Goal: Information Seeking & Learning: Check status

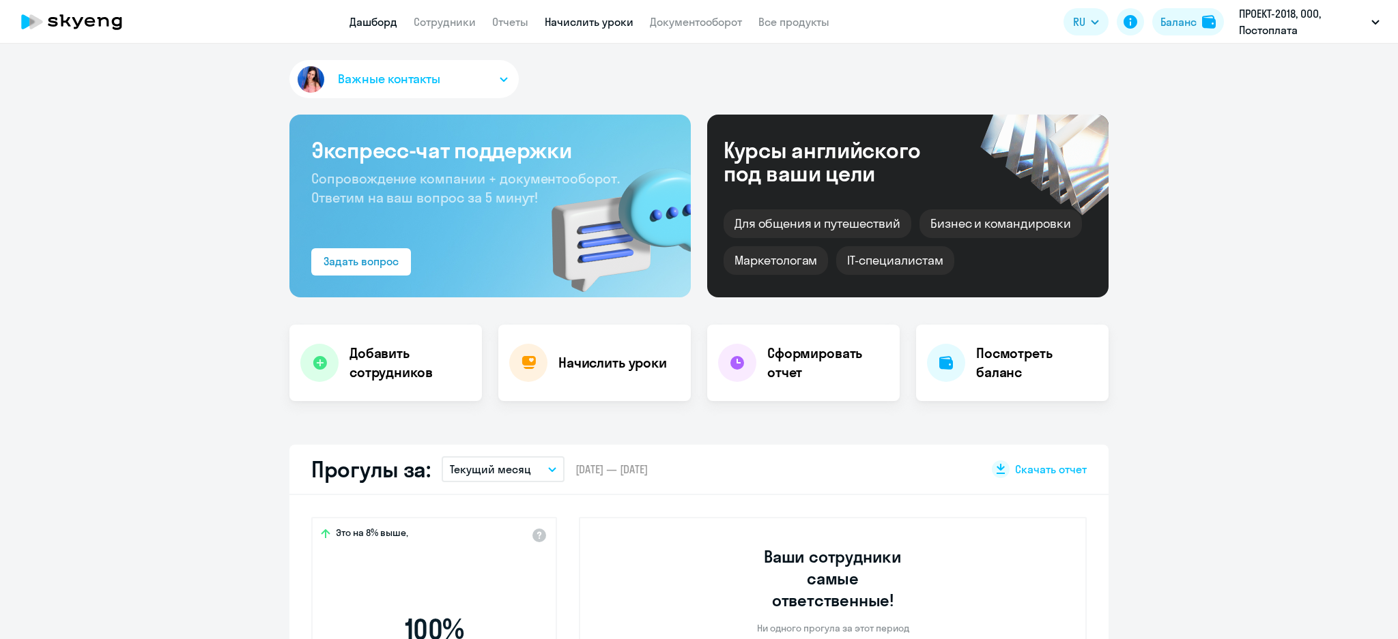
click at [613, 18] on link "Начислить уроки" at bounding box center [589, 22] width 89 height 14
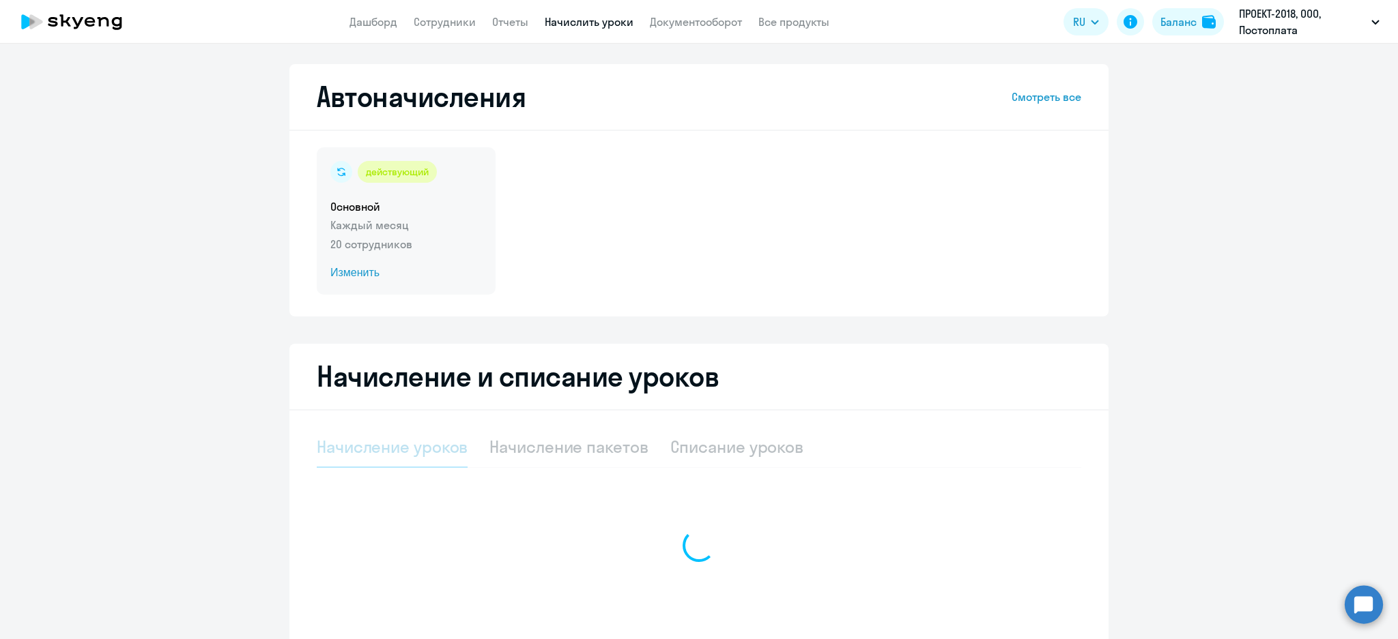
click at [406, 222] on p "Каждый месяц" at bounding box center [406, 225] width 152 height 16
select select "10"
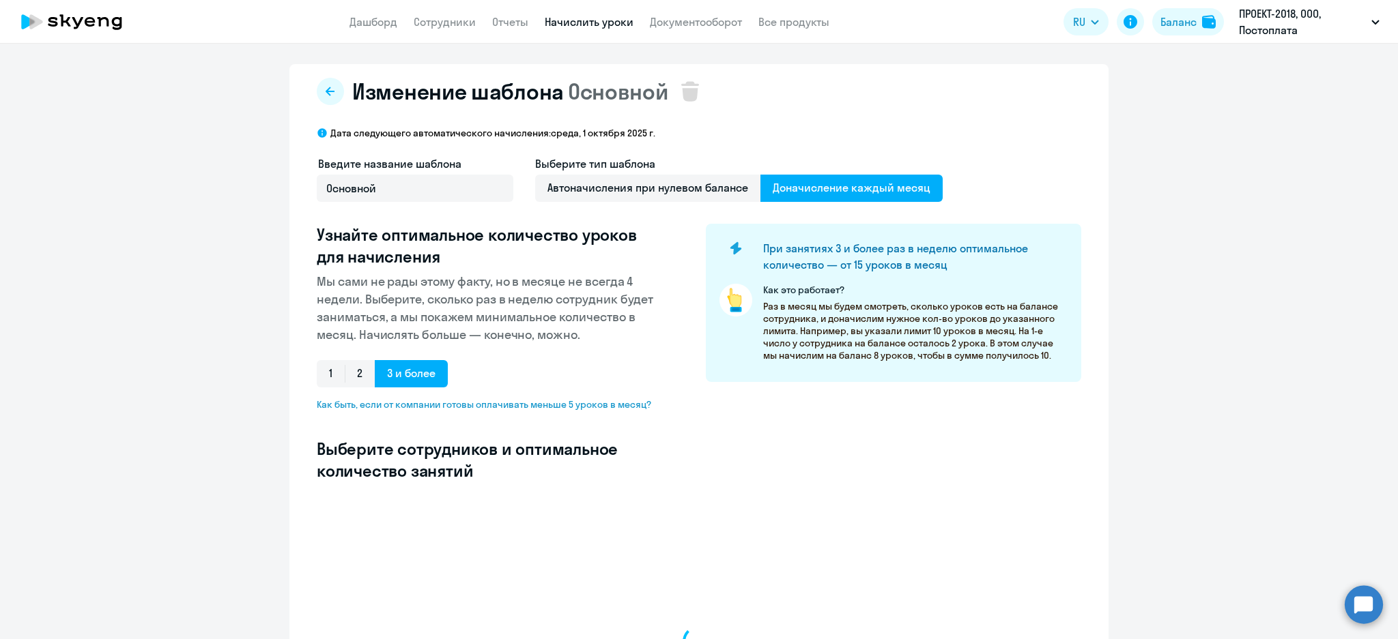
select select "10"
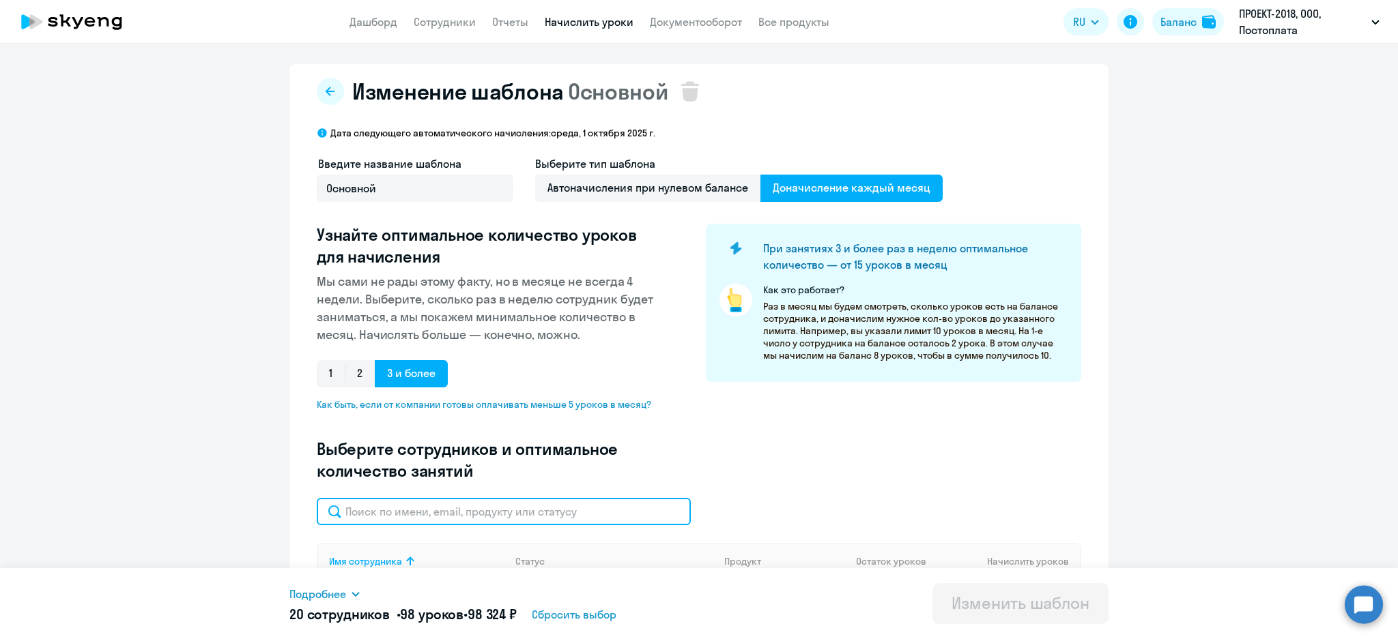
click at [452, 508] on input "text" at bounding box center [504, 511] width 374 height 27
type input "ди"
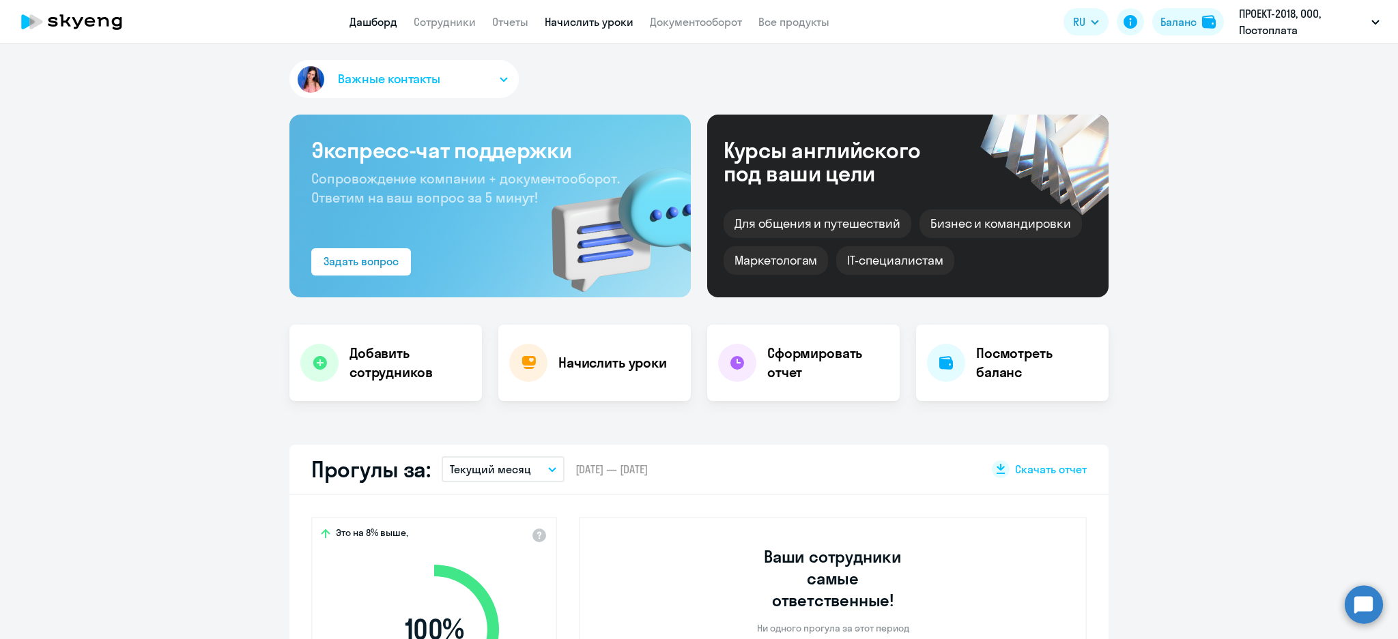
click at [580, 16] on link "Начислить уроки" at bounding box center [589, 22] width 89 height 14
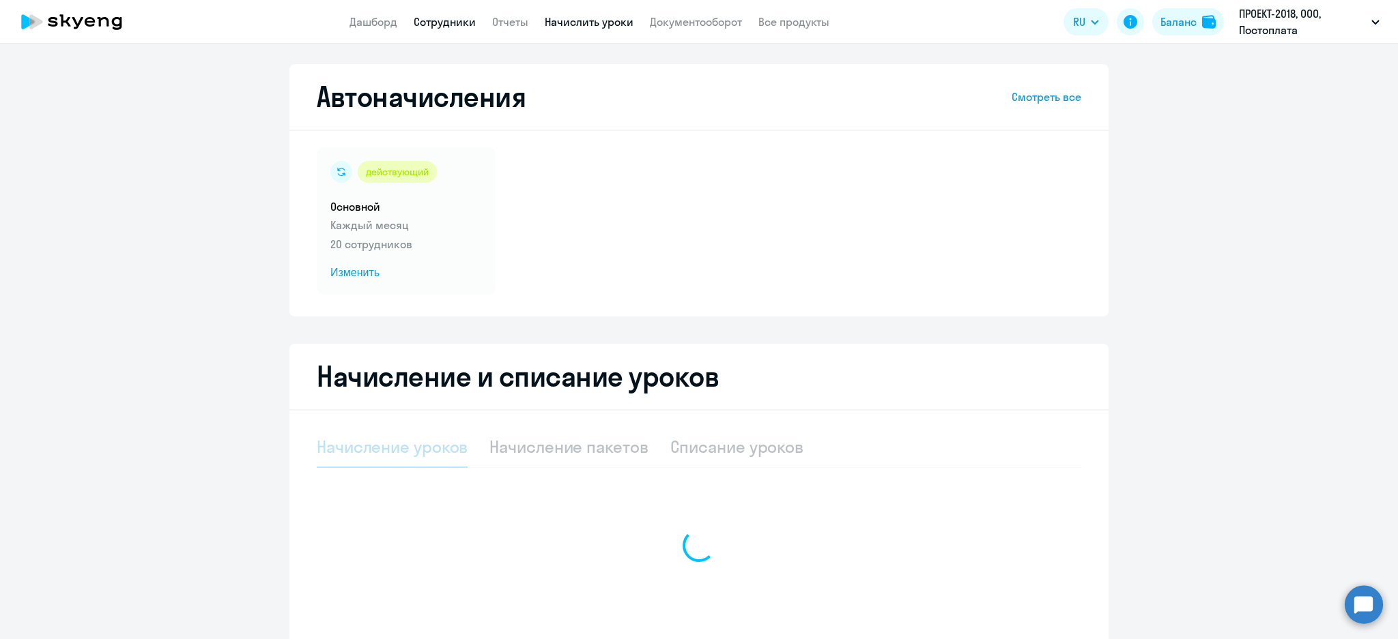
click at [435, 27] on link "Сотрудники" at bounding box center [445, 22] width 62 height 14
select select "10"
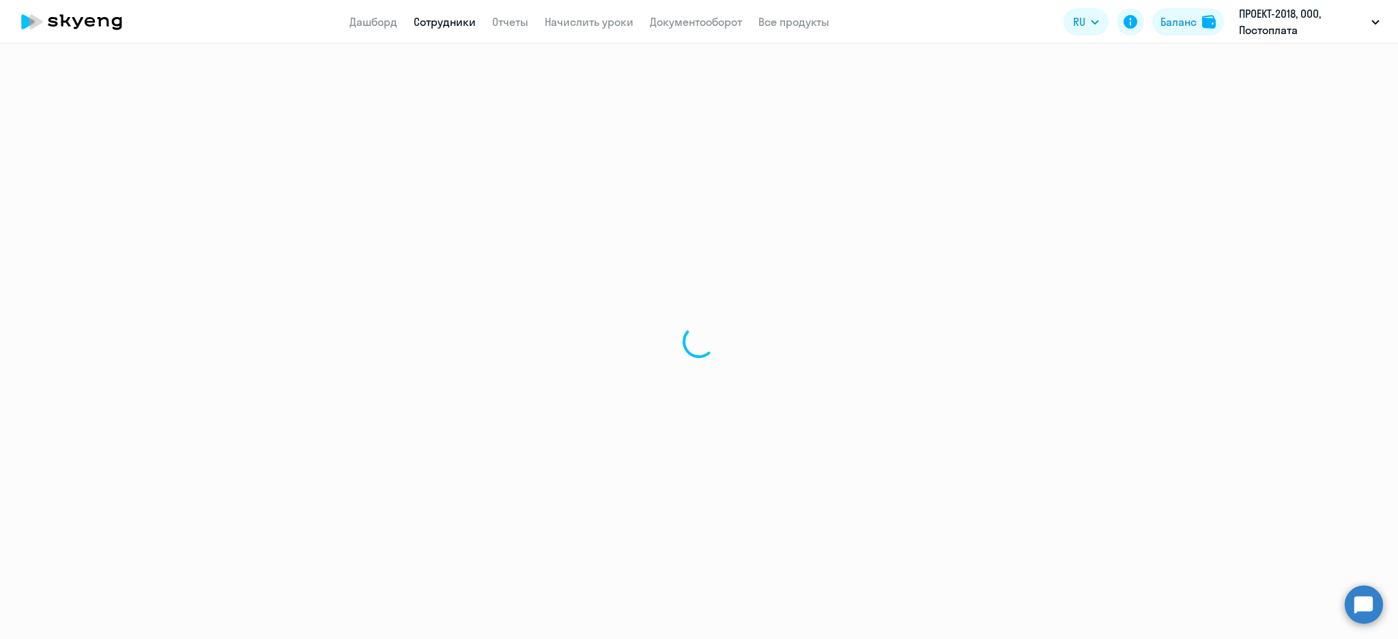
select select "30"
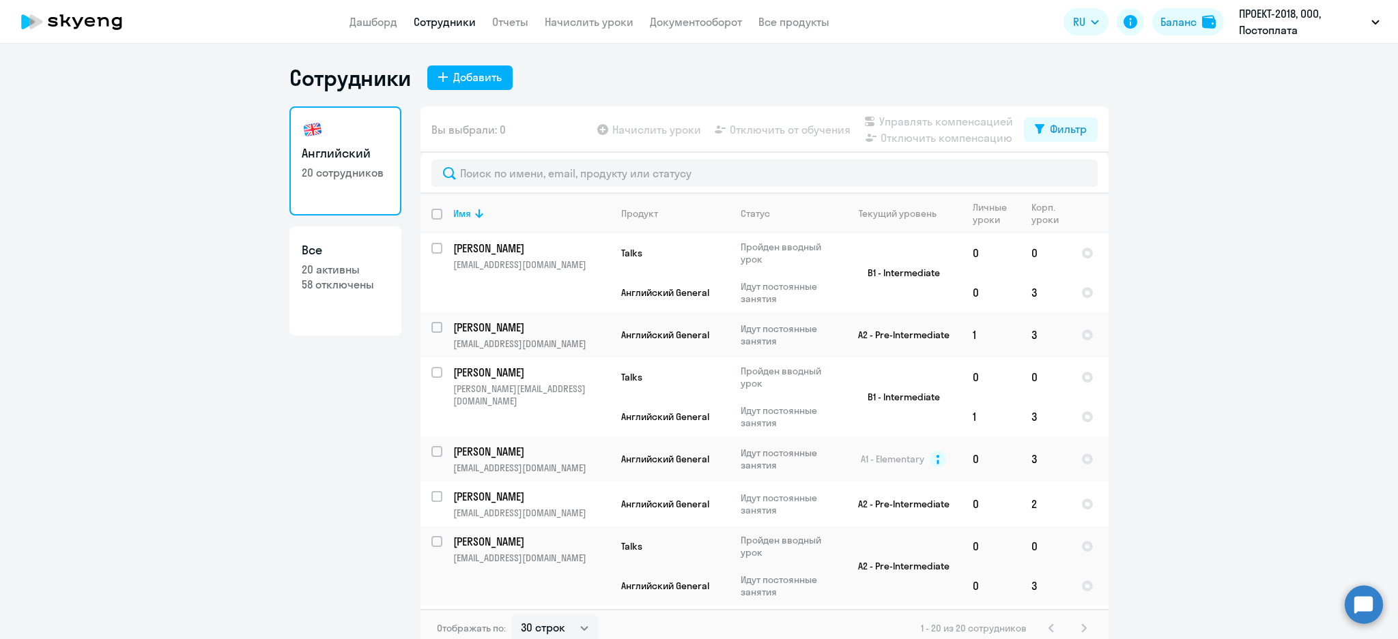
drag, startPoint x: 682, startPoint y: 18, endPoint x: 674, endPoint y: 40, distance: 23.3
click at [680, 20] on link "Документооборот" at bounding box center [696, 22] width 92 height 14
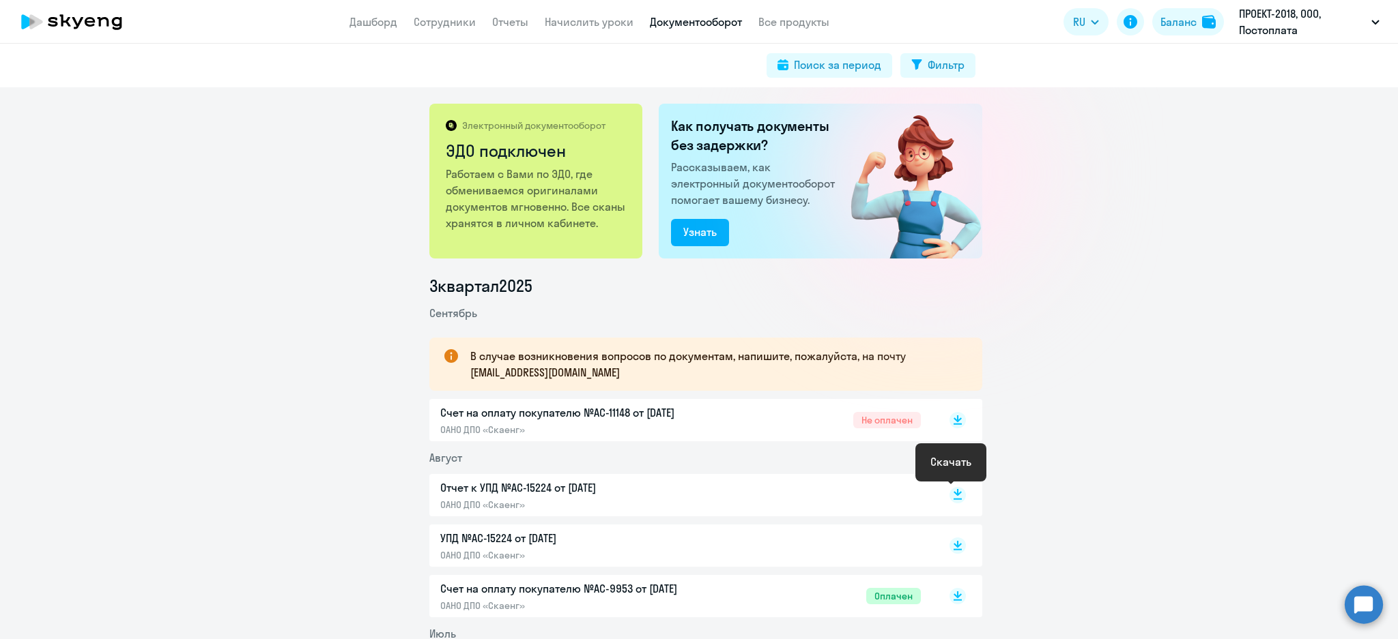
click at [953, 498] on rect at bounding box center [957, 495] width 16 height 16
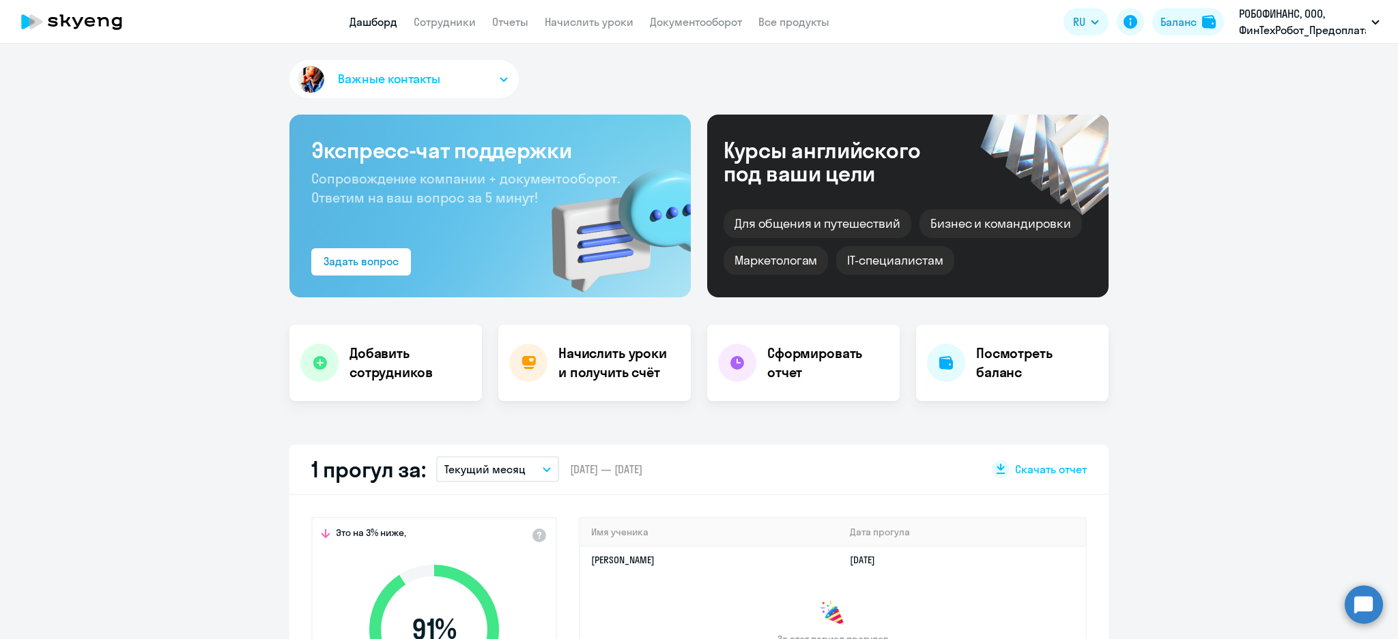
select select "30"
click at [603, 21] on link "Начислить уроки" at bounding box center [589, 22] width 89 height 14
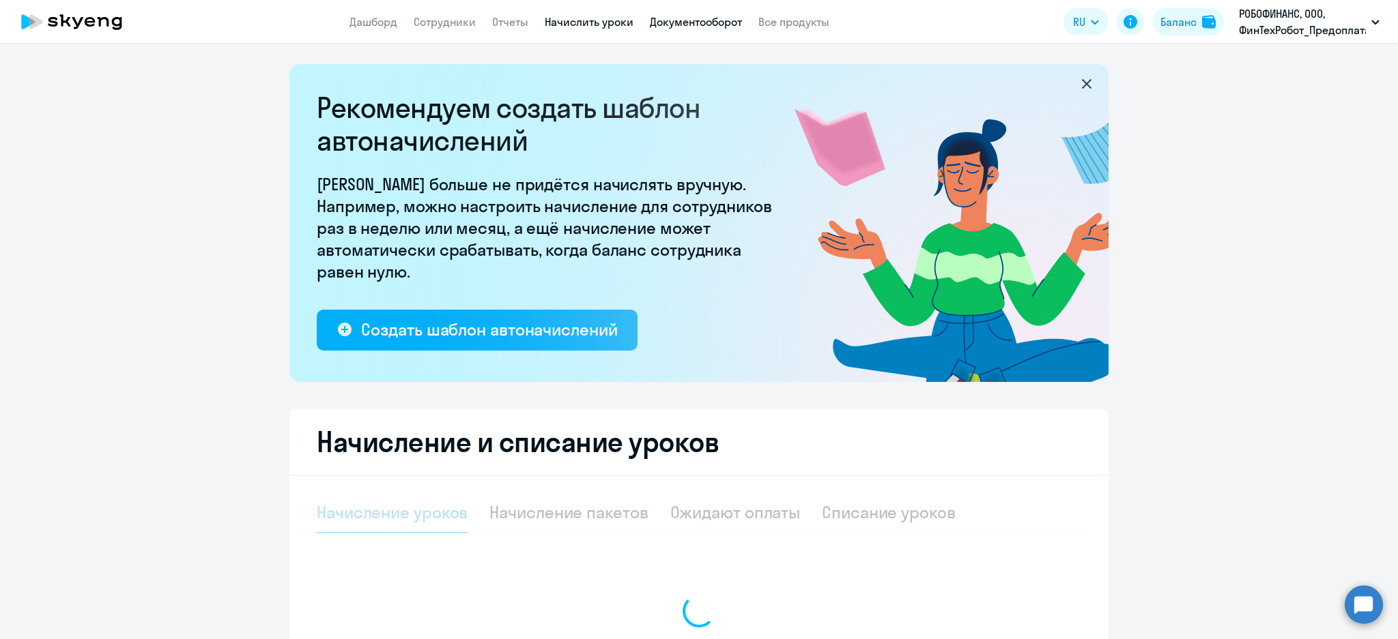
select select "10"
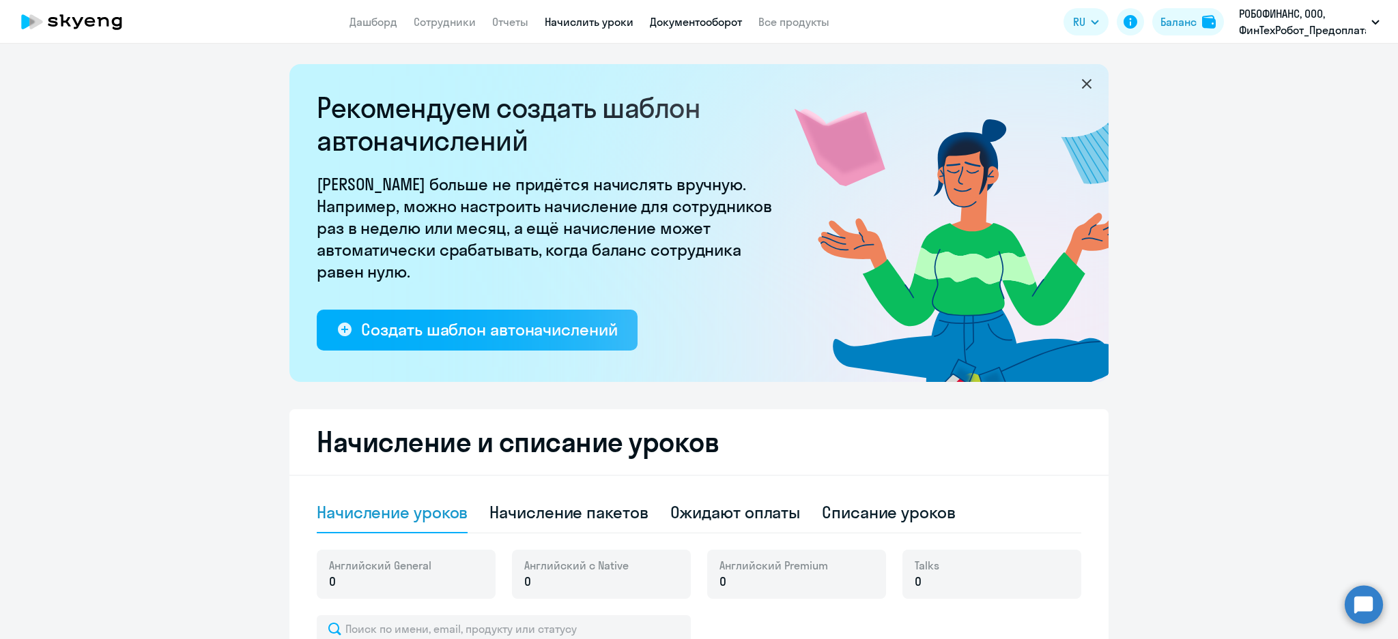
click at [706, 15] on link "Документооборот" at bounding box center [696, 22] width 92 height 14
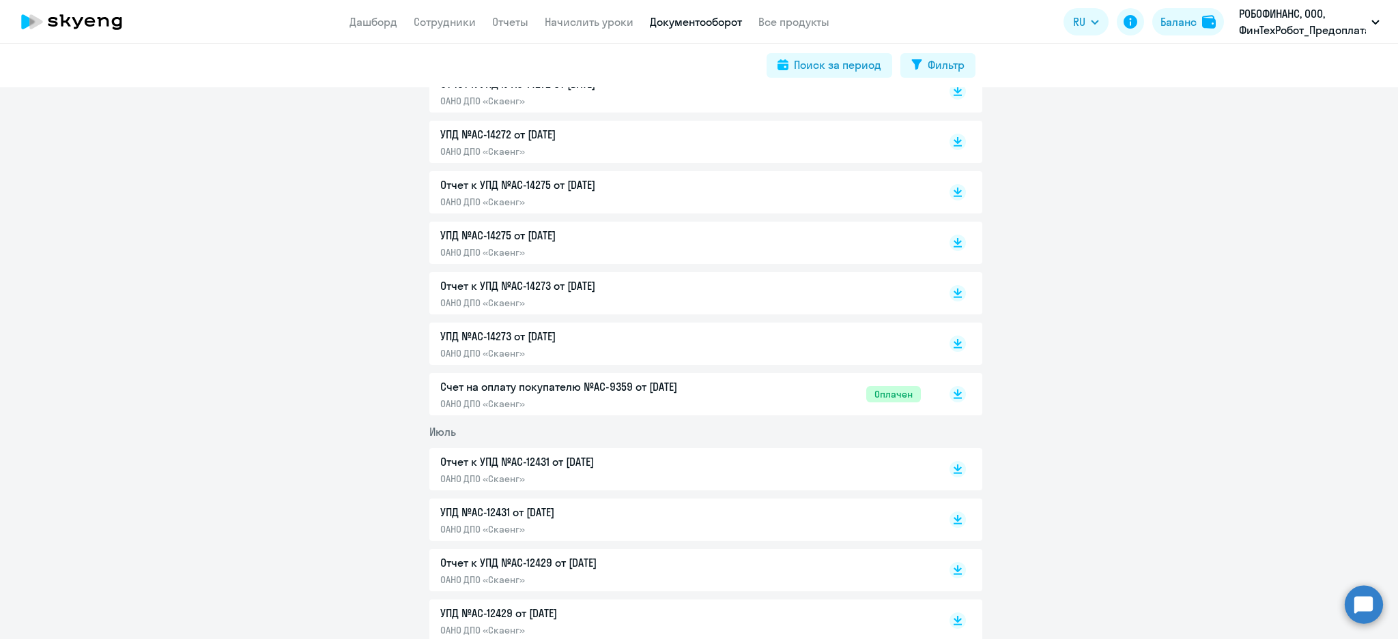
scroll to position [546, 0]
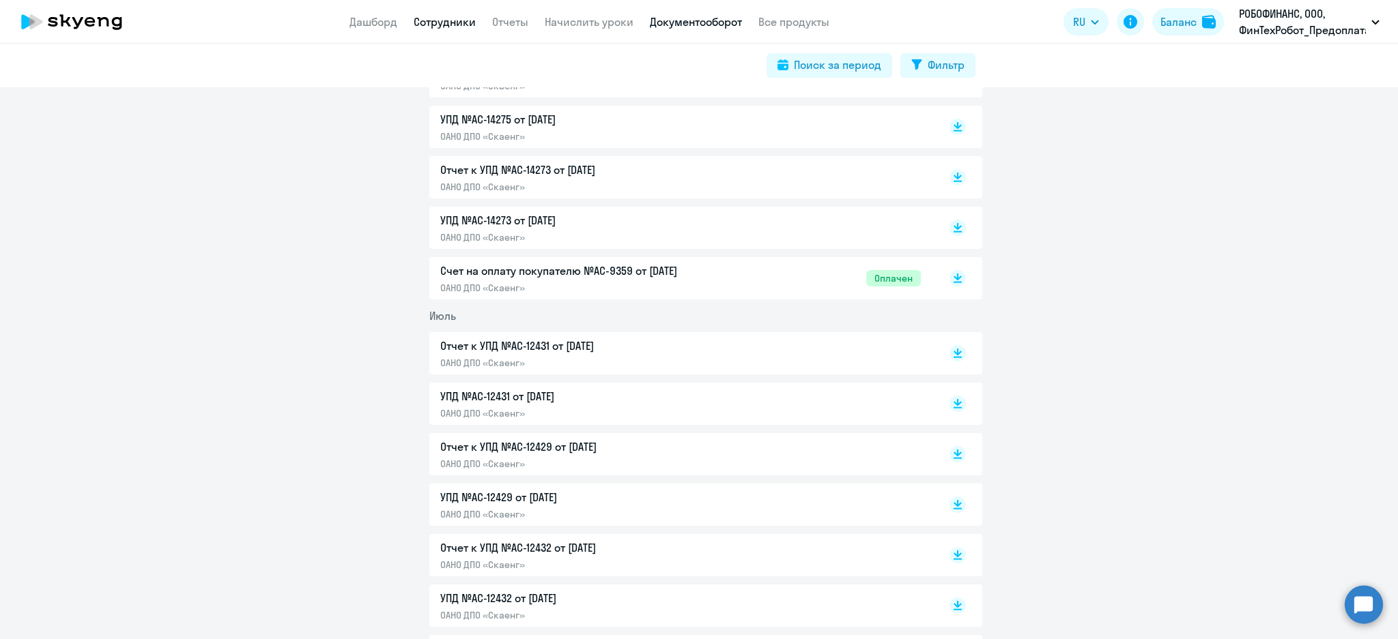
click at [446, 18] on link "Сотрудники" at bounding box center [445, 22] width 62 height 14
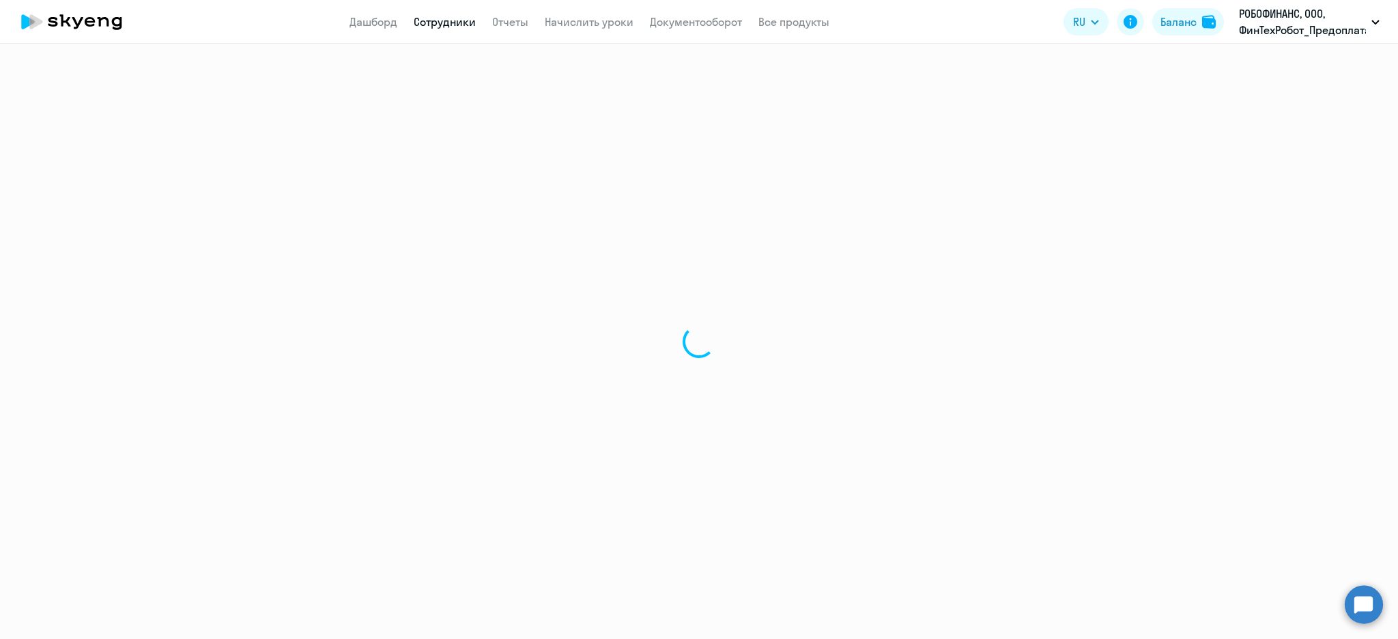
select select "30"
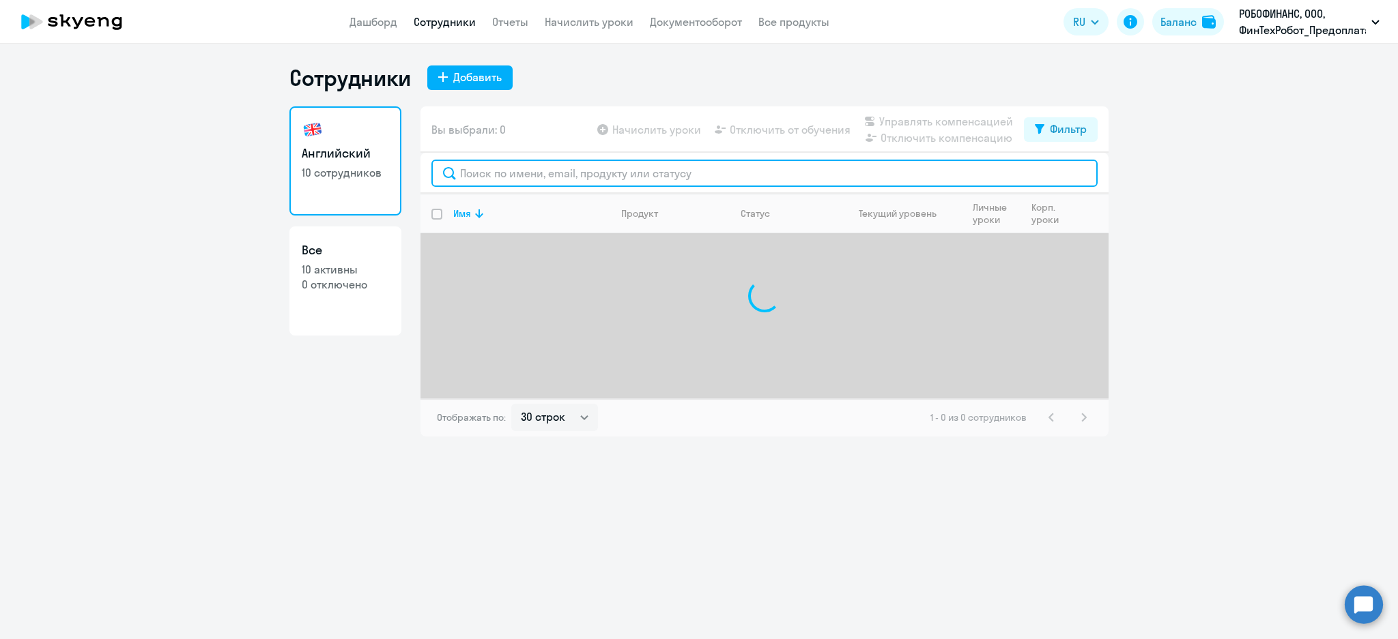
click at [498, 177] on input "text" at bounding box center [764, 173] width 666 height 27
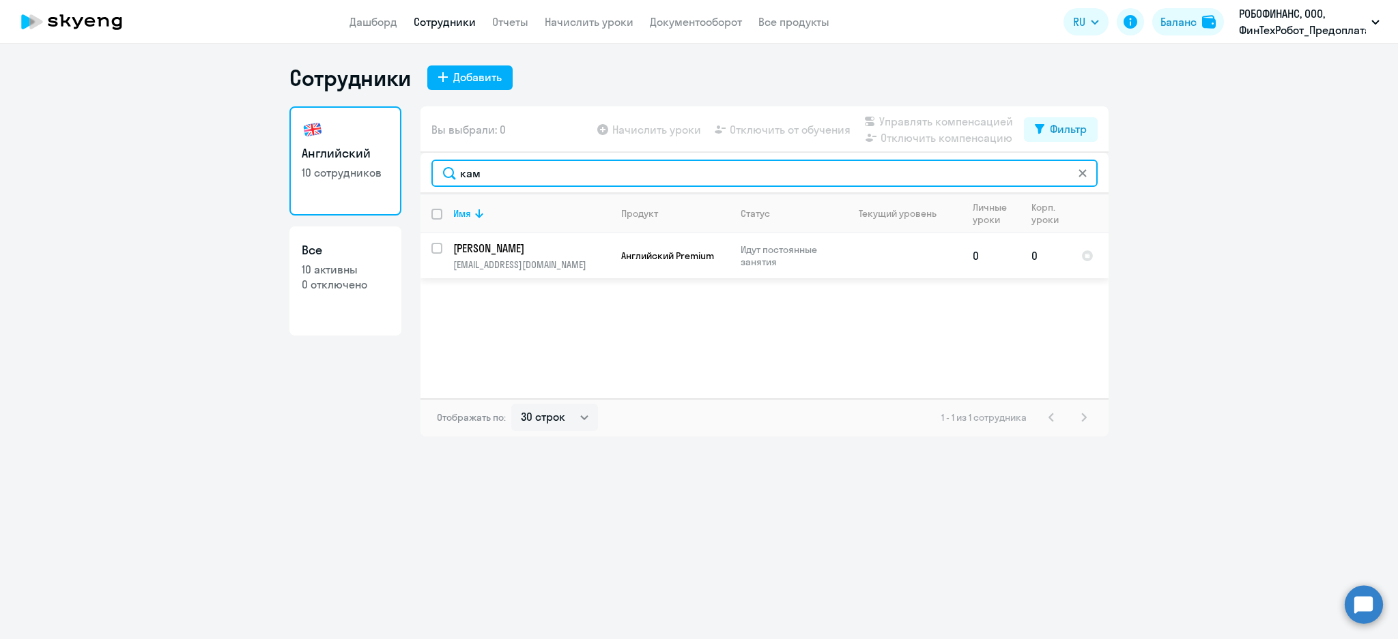
type input "кам"
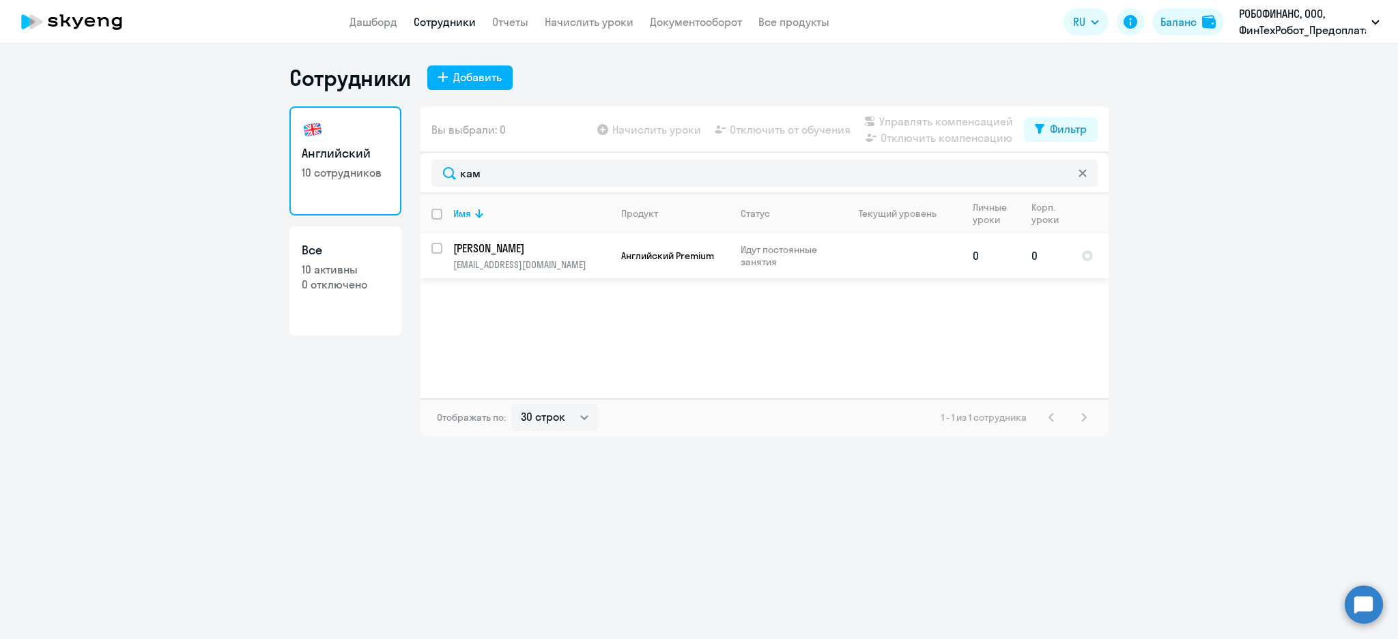
click at [557, 252] on p "Камылин Виктор" at bounding box center [530, 248] width 154 height 15
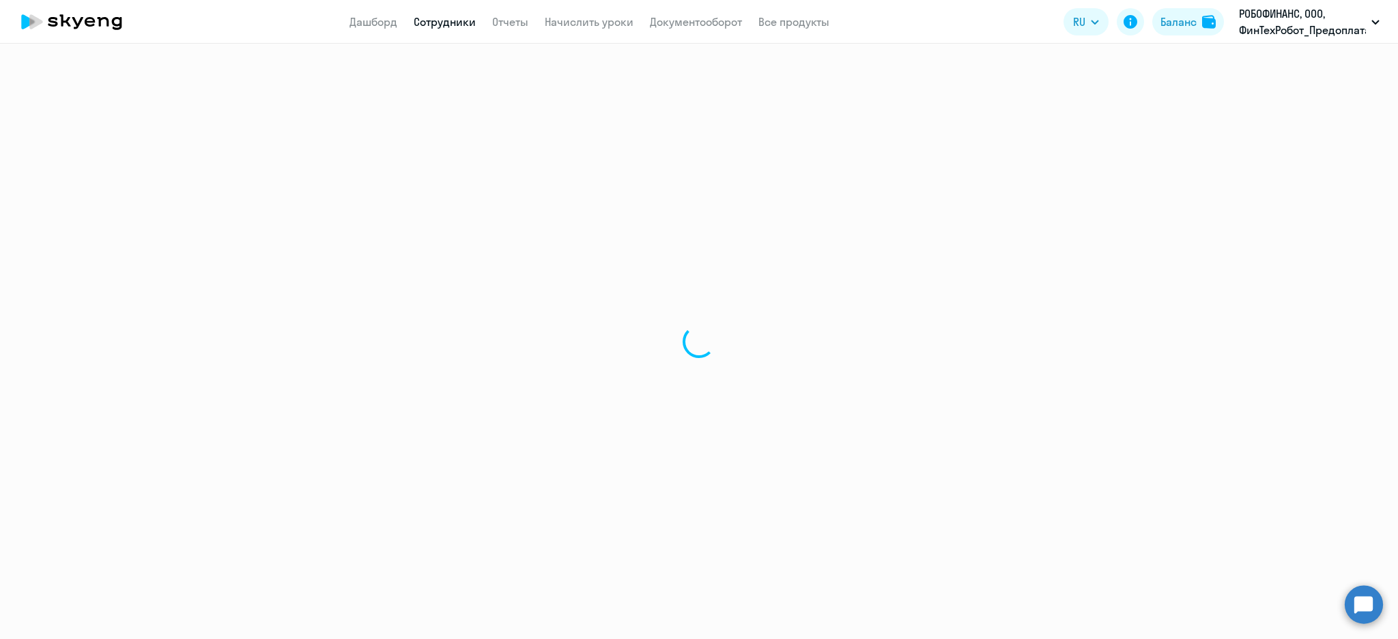
select select "english"
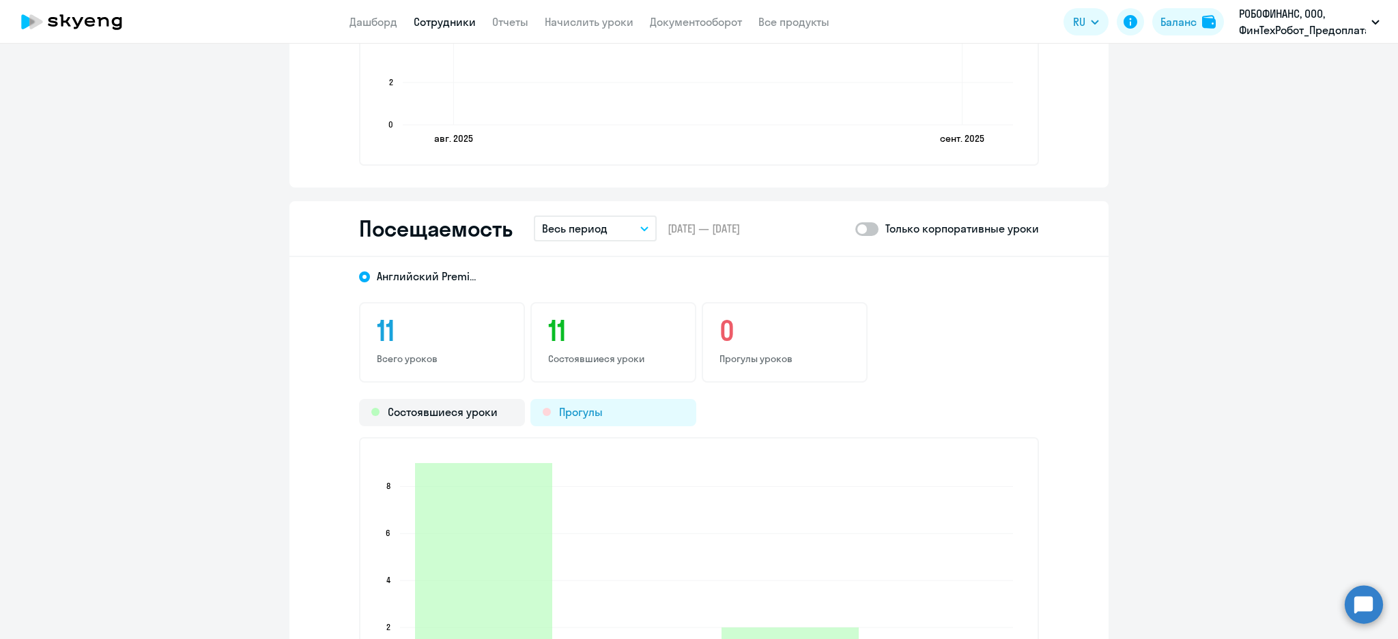
scroll to position [1546, 0]
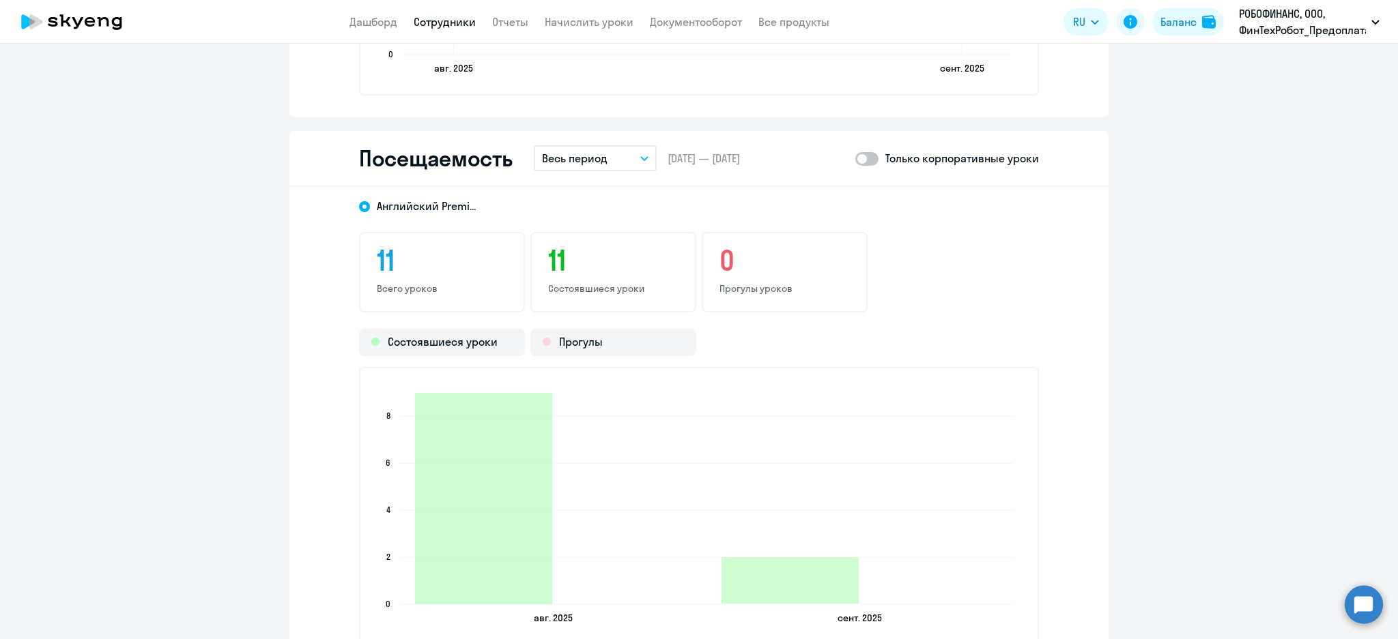
click at [573, 154] on p "Весь период" at bounding box center [575, 158] width 66 height 16
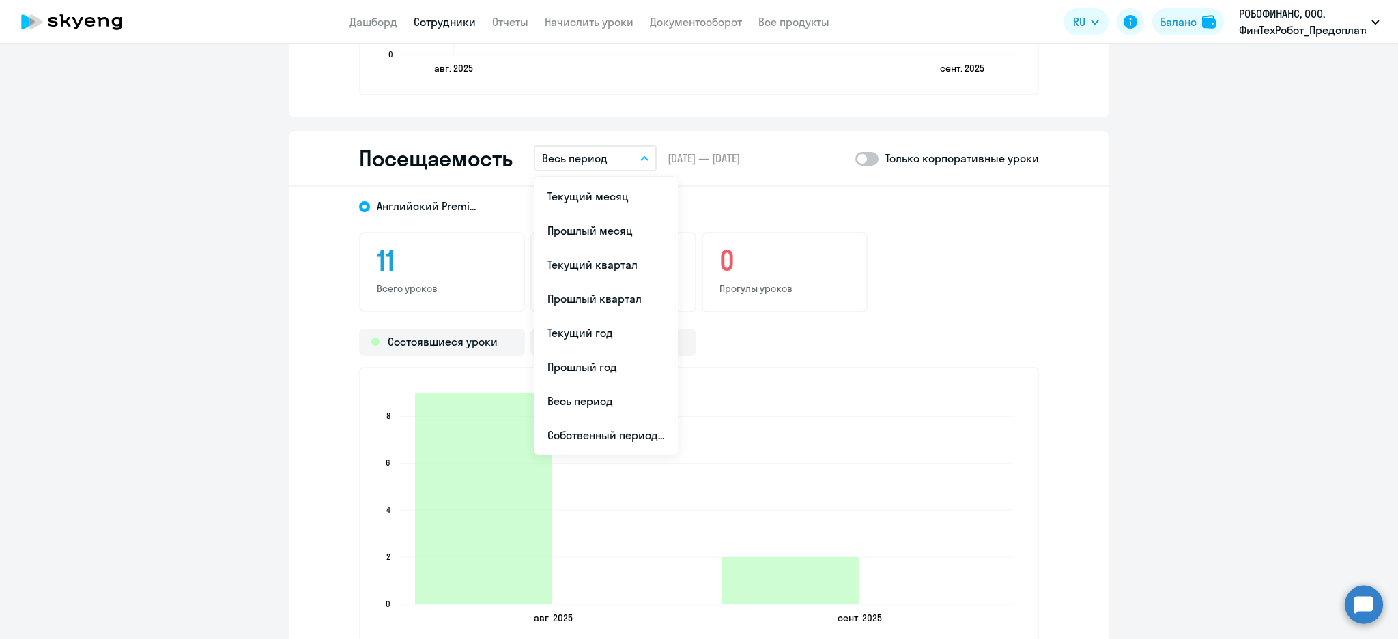
drag, startPoint x: 603, startPoint y: 229, endPoint x: 985, endPoint y: 390, distance: 415.6
click at [987, 392] on div "Посещаемость Весь период Текущий месяц Прошлый месяц Текущий квартал Прошлый кв…" at bounding box center [698, 399] width 819 height 536
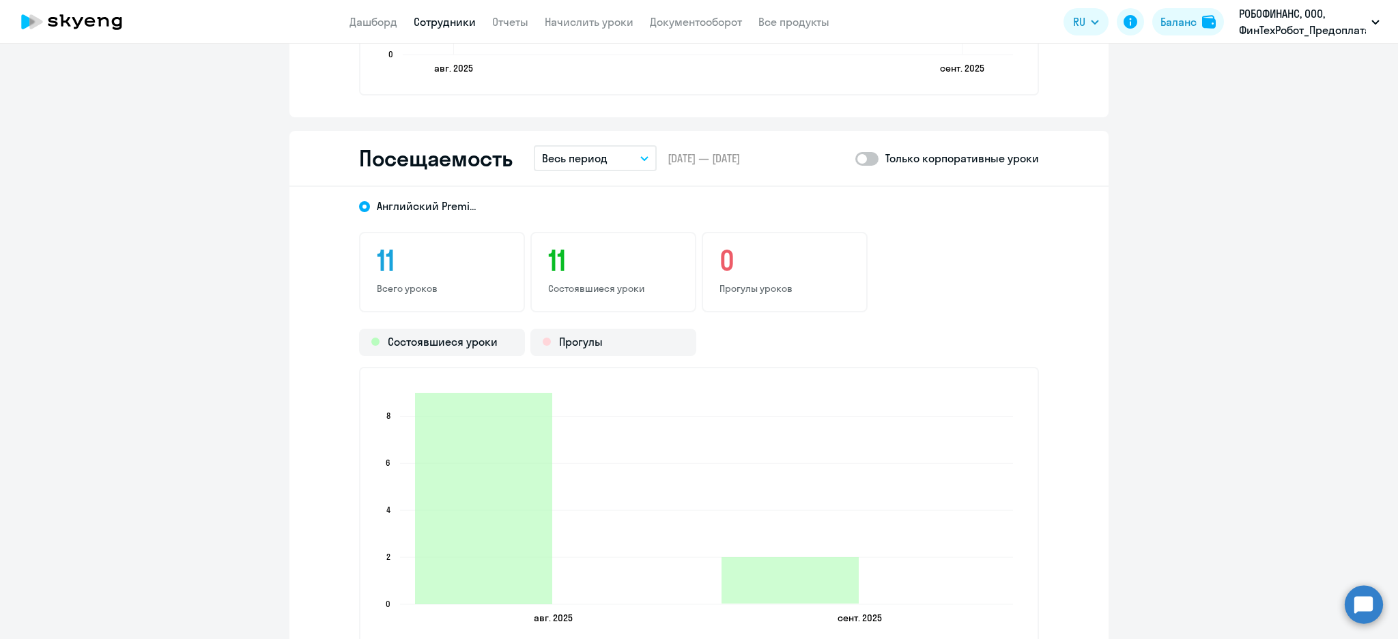
click at [596, 154] on p "Весь период" at bounding box center [575, 158] width 66 height 16
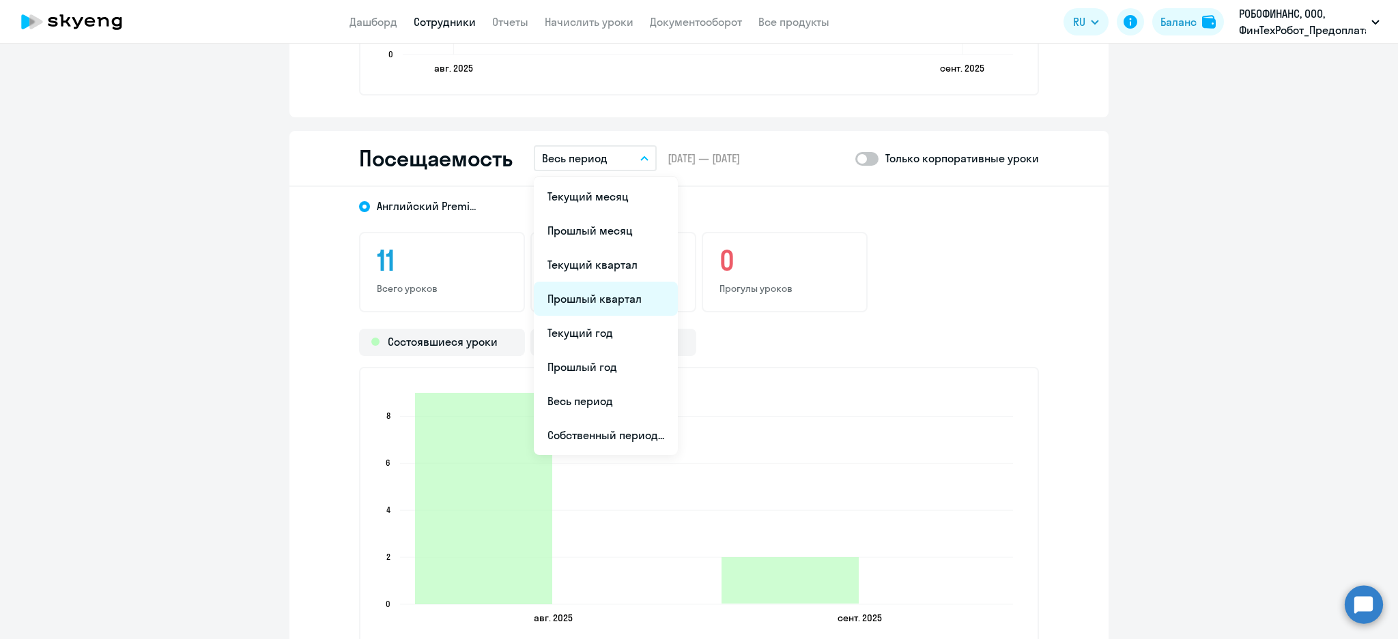
click at [592, 292] on li "Прошлый квартал" at bounding box center [606, 299] width 144 height 34
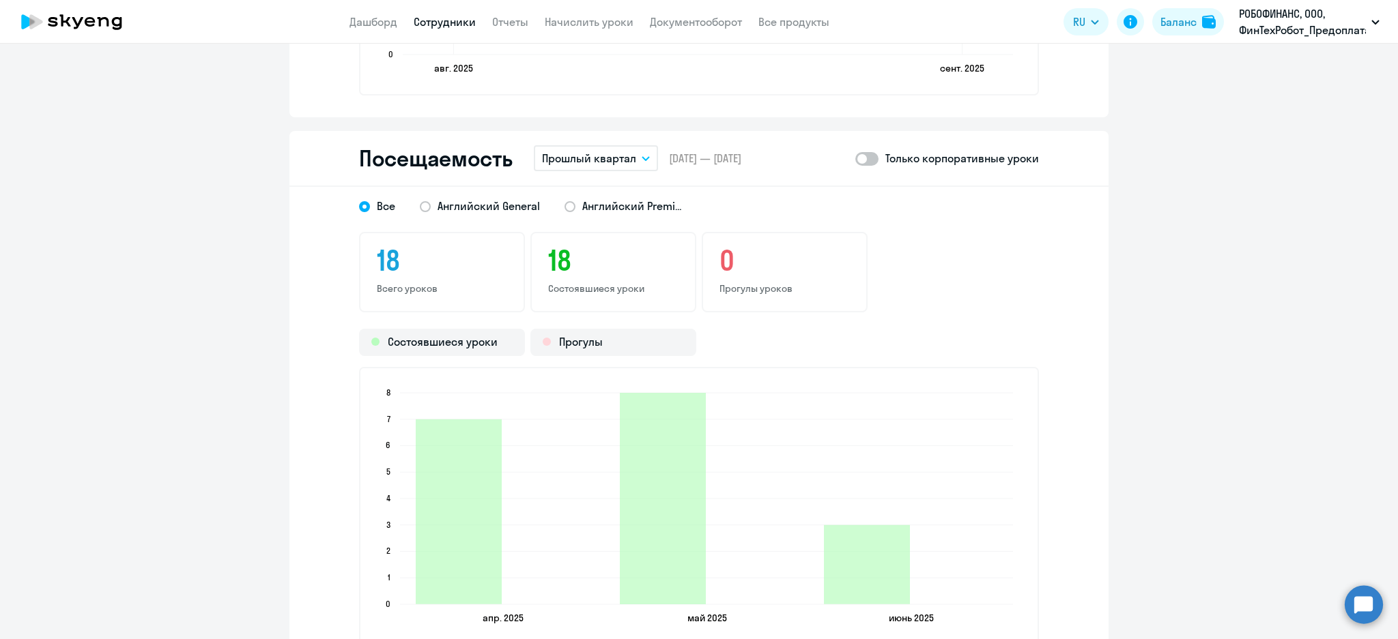
click at [855, 152] on span at bounding box center [866, 159] width 23 height 14
click at [854, 158] on input "checkbox" at bounding box center [854, 158] width 1 height 1
checkbox input "true"
click at [616, 153] on p "Прошлый квартал" at bounding box center [589, 158] width 94 height 16
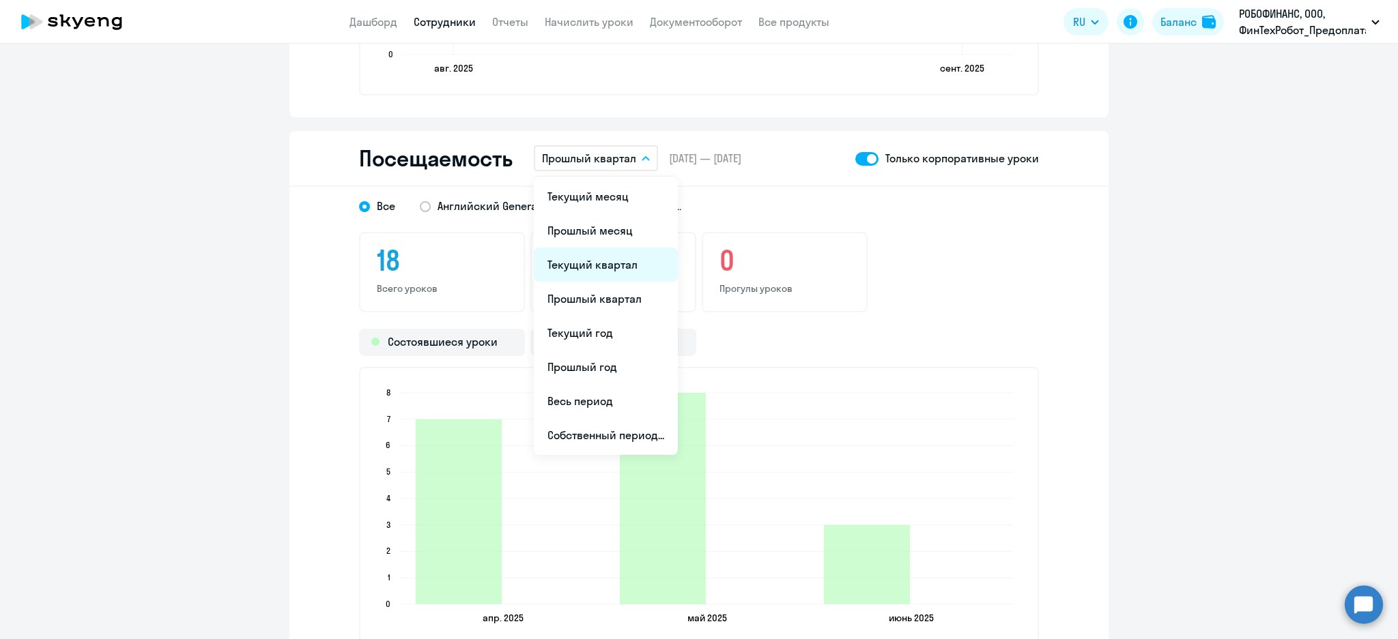
click at [623, 260] on li "Текущий квартал" at bounding box center [606, 265] width 144 height 34
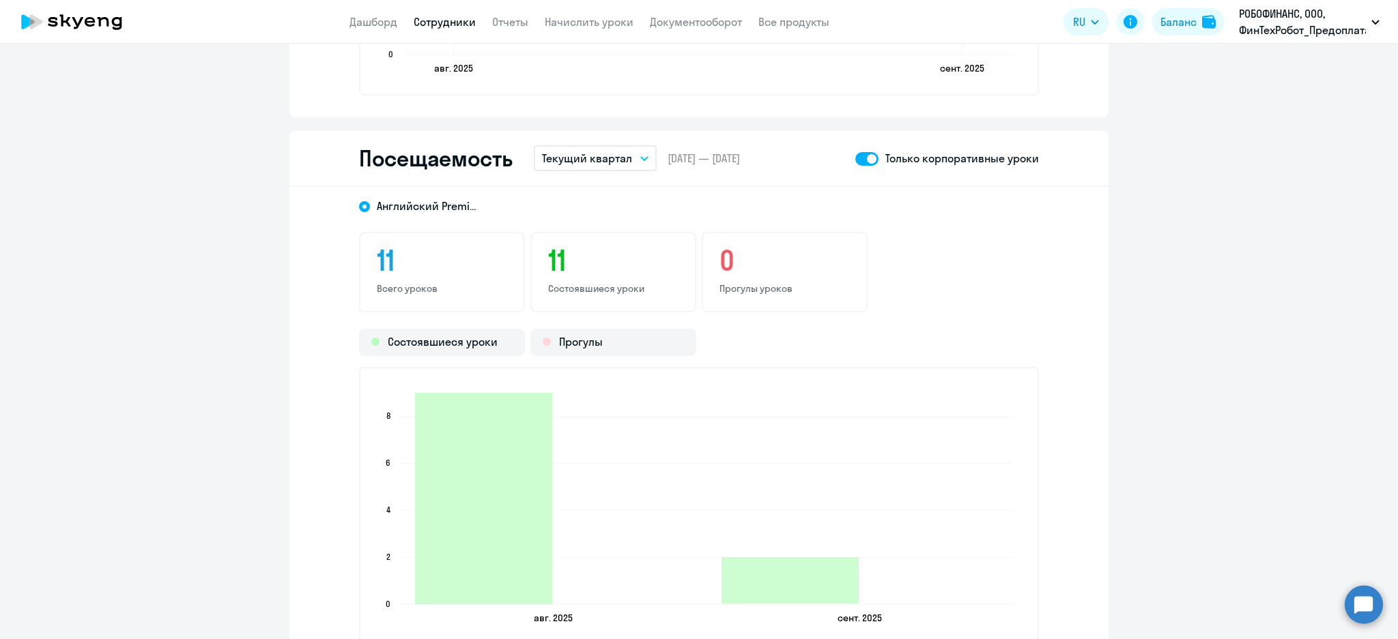
drag, startPoint x: 434, startPoint y: 19, endPoint x: 439, endPoint y: 29, distance: 11.3
click at [435, 19] on link "Сотрудники" at bounding box center [445, 22] width 62 height 14
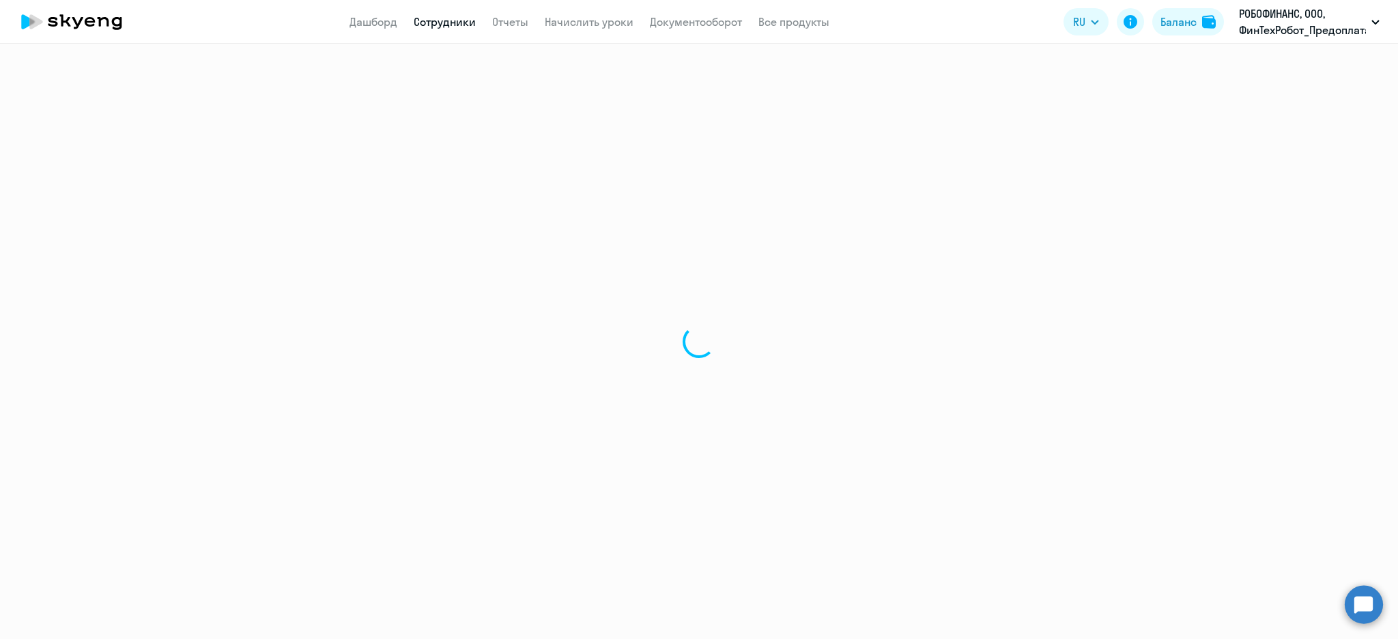
select select "30"
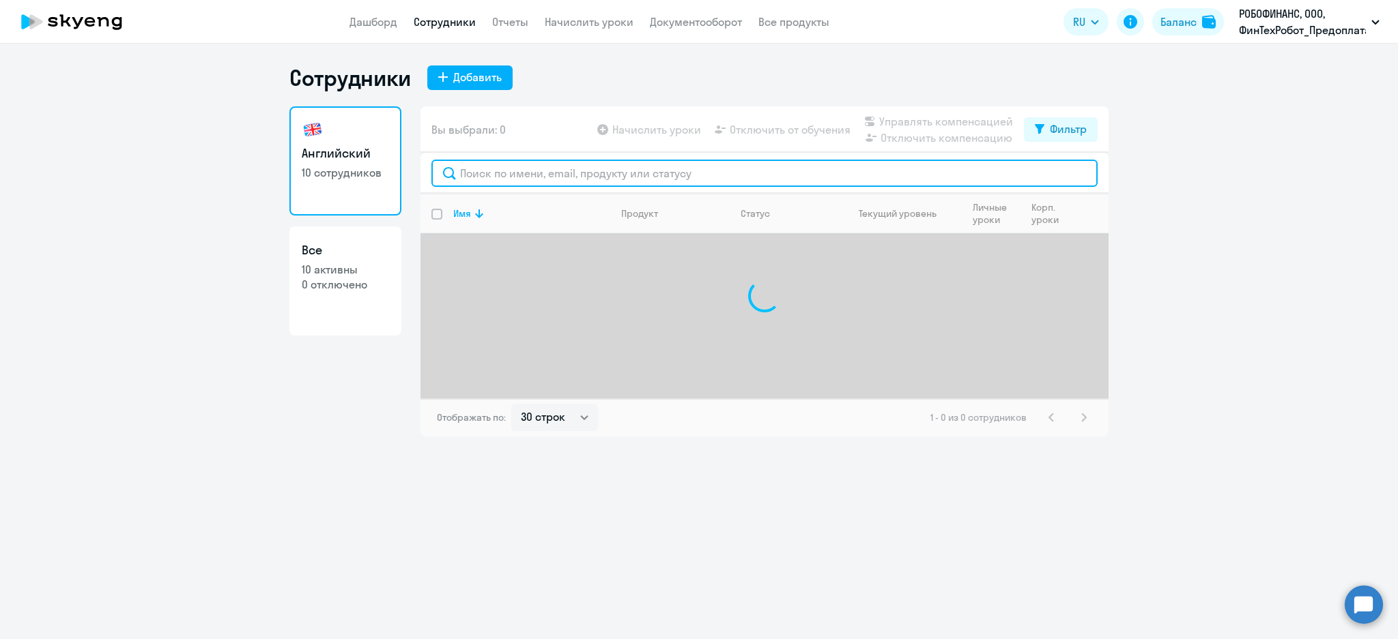
click at [460, 168] on input "text" at bounding box center [764, 173] width 666 height 27
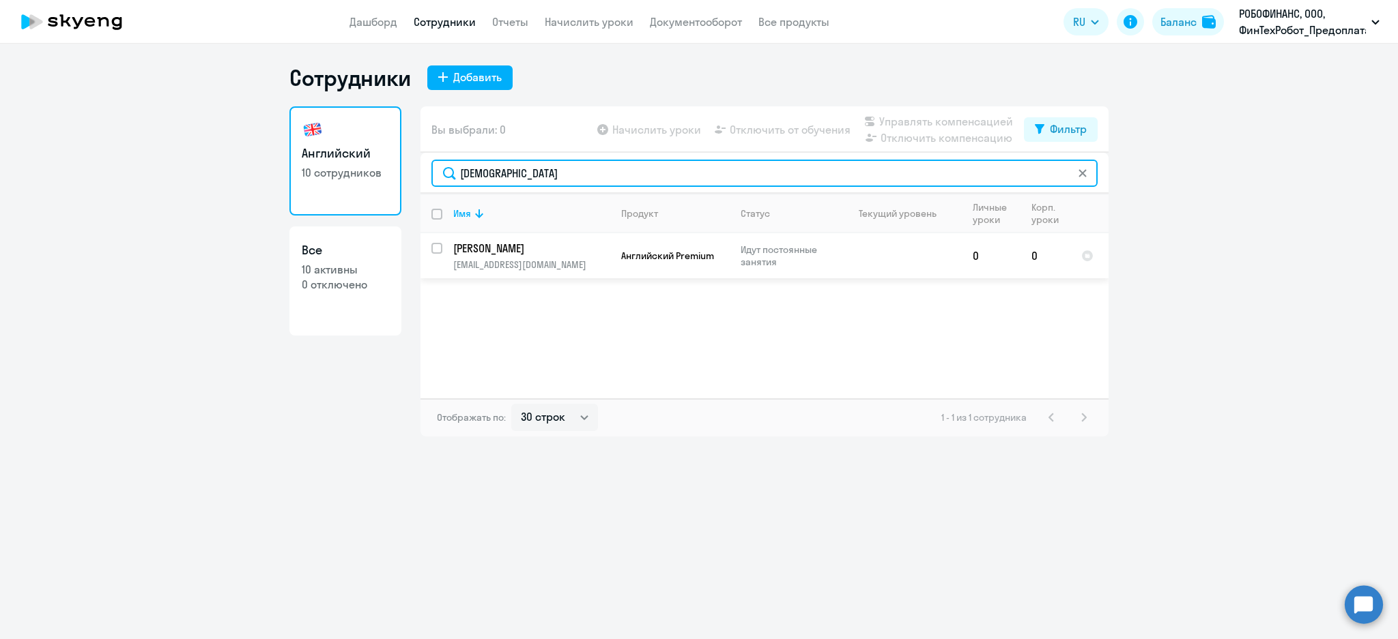
type input "муса"
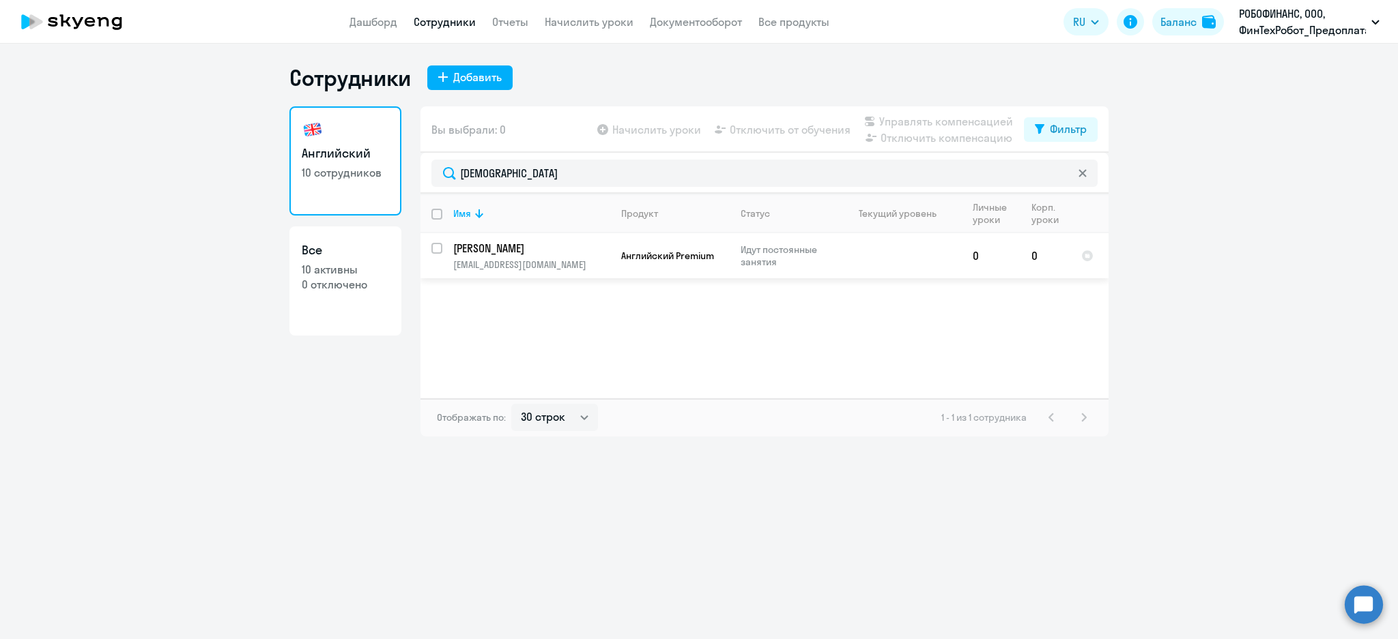
click at [561, 250] on p "Мусаев Заур" at bounding box center [530, 248] width 154 height 15
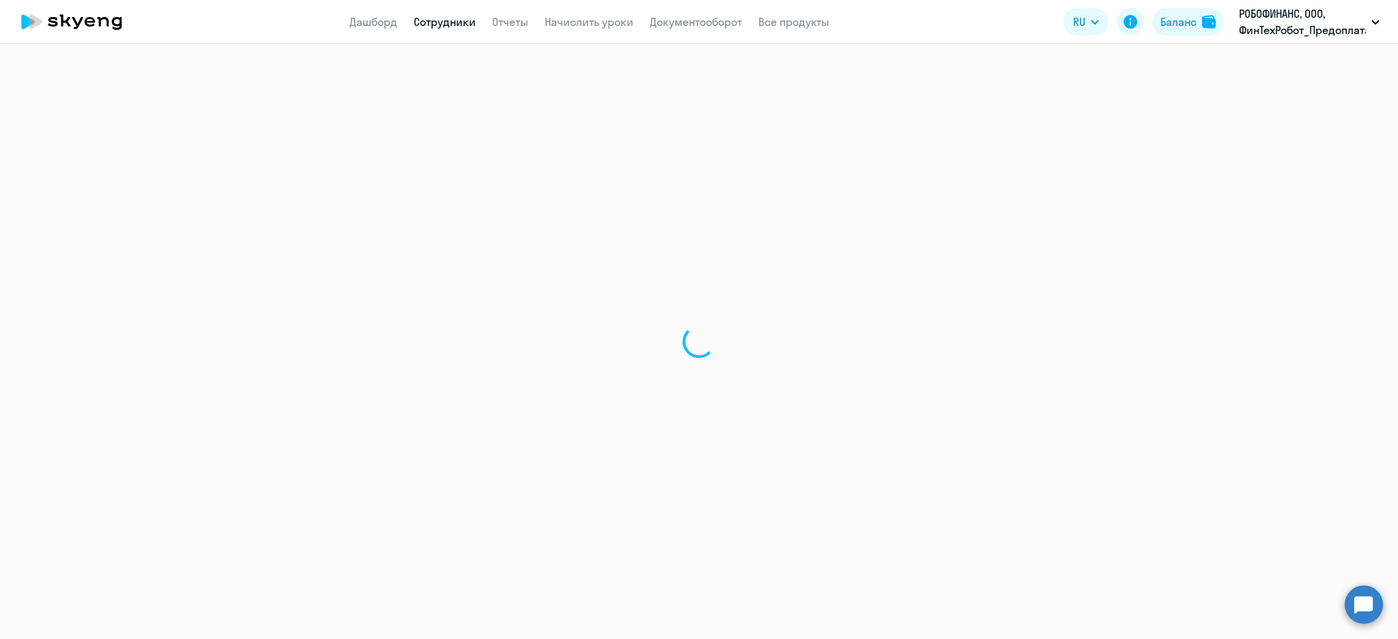
select select "english"
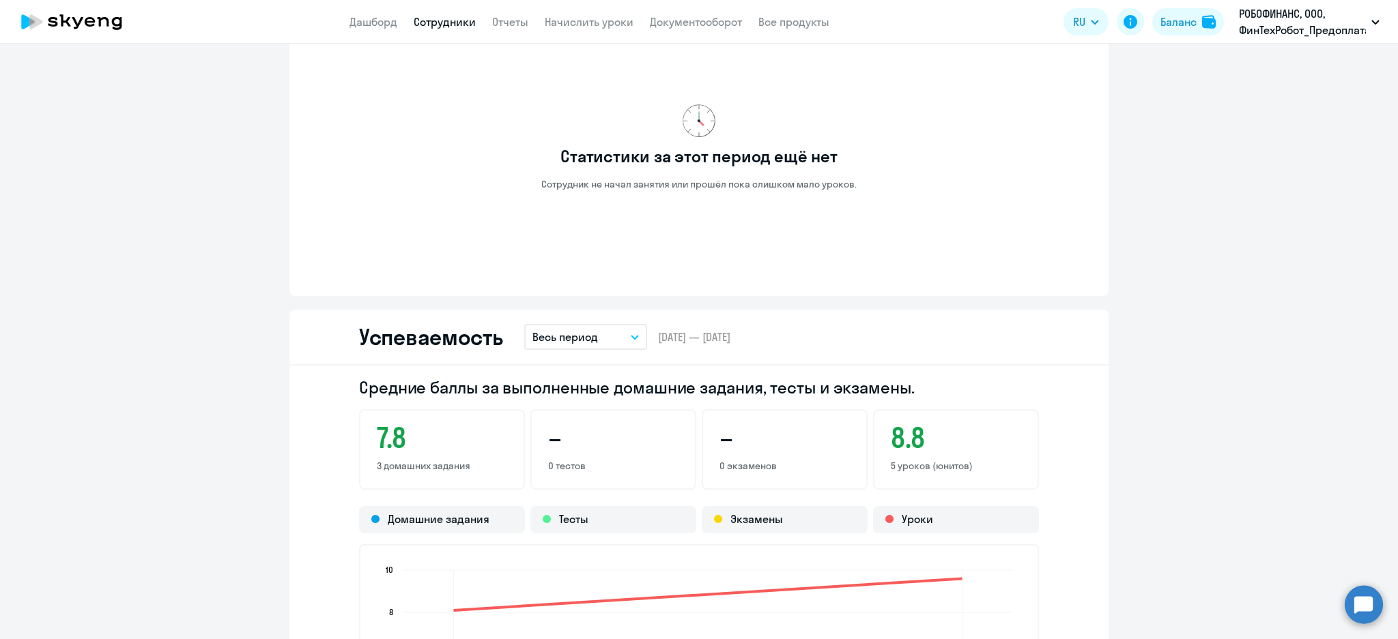
scroll to position [1273, 0]
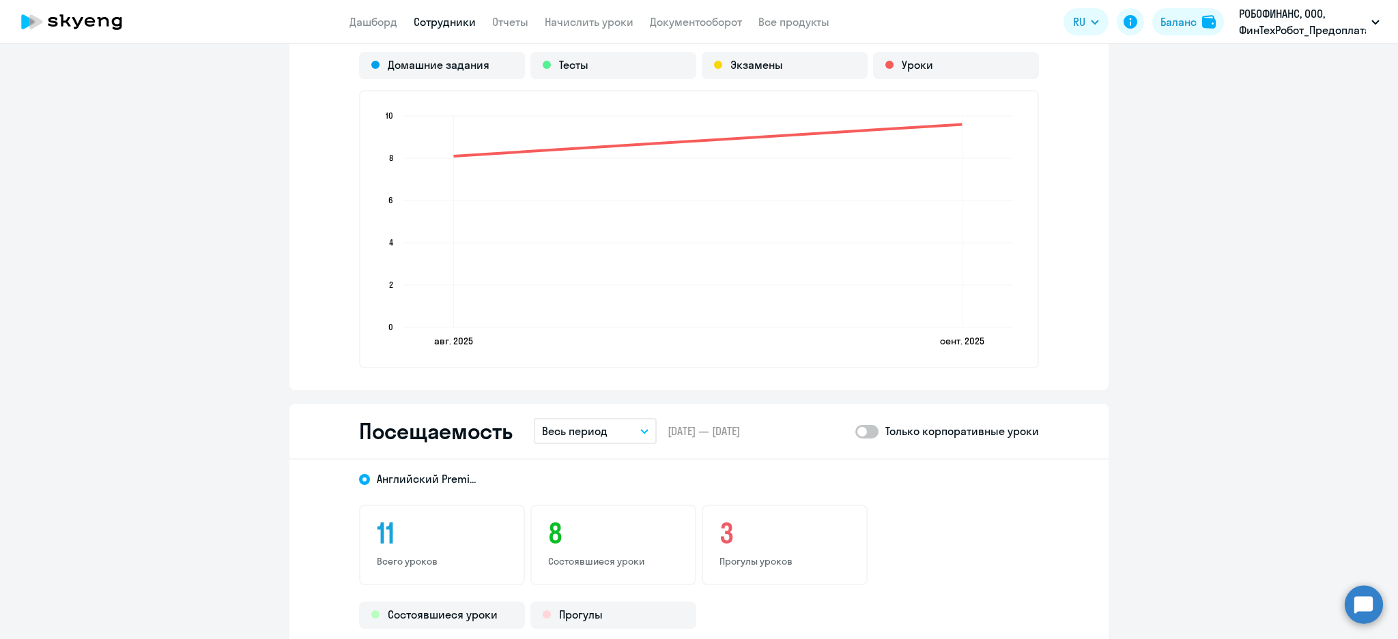
drag, startPoint x: 609, startPoint y: 432, endPoint x: 601, endPoint y: 431, distance: 8.9
click at [605, 430] on button "Весь период" at bounding box center [595, 431] width 123 height 26
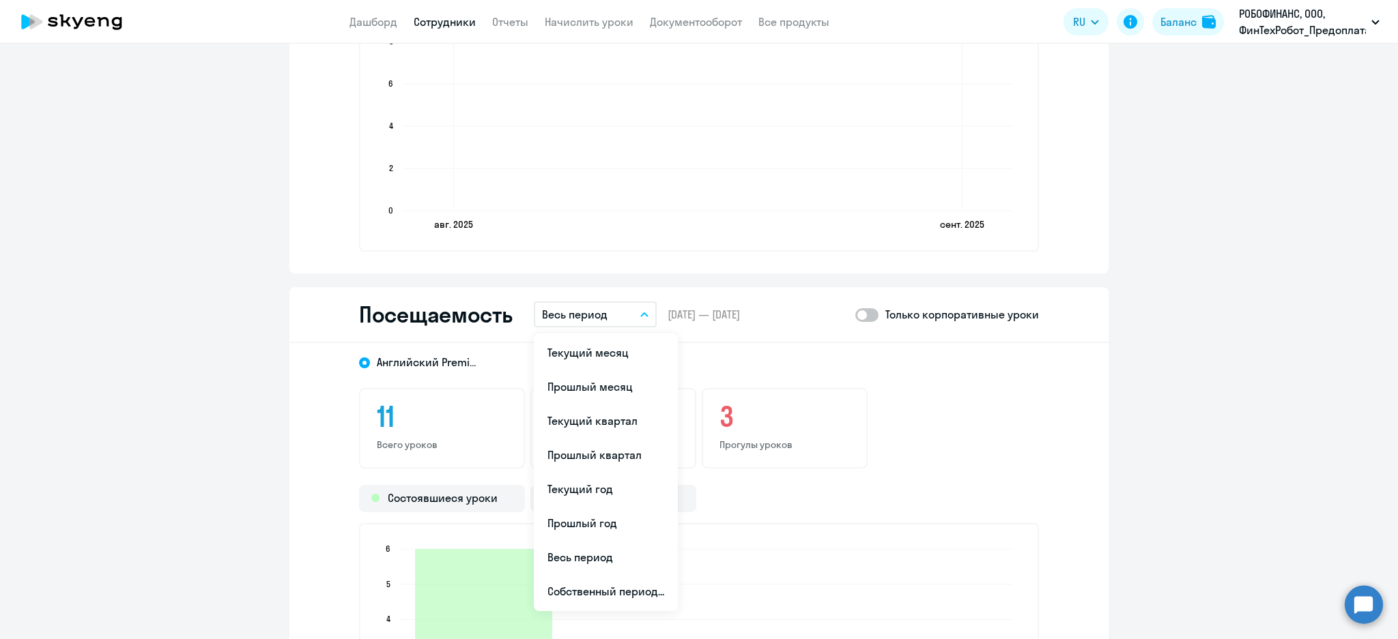
scroll to position [1456, 0]
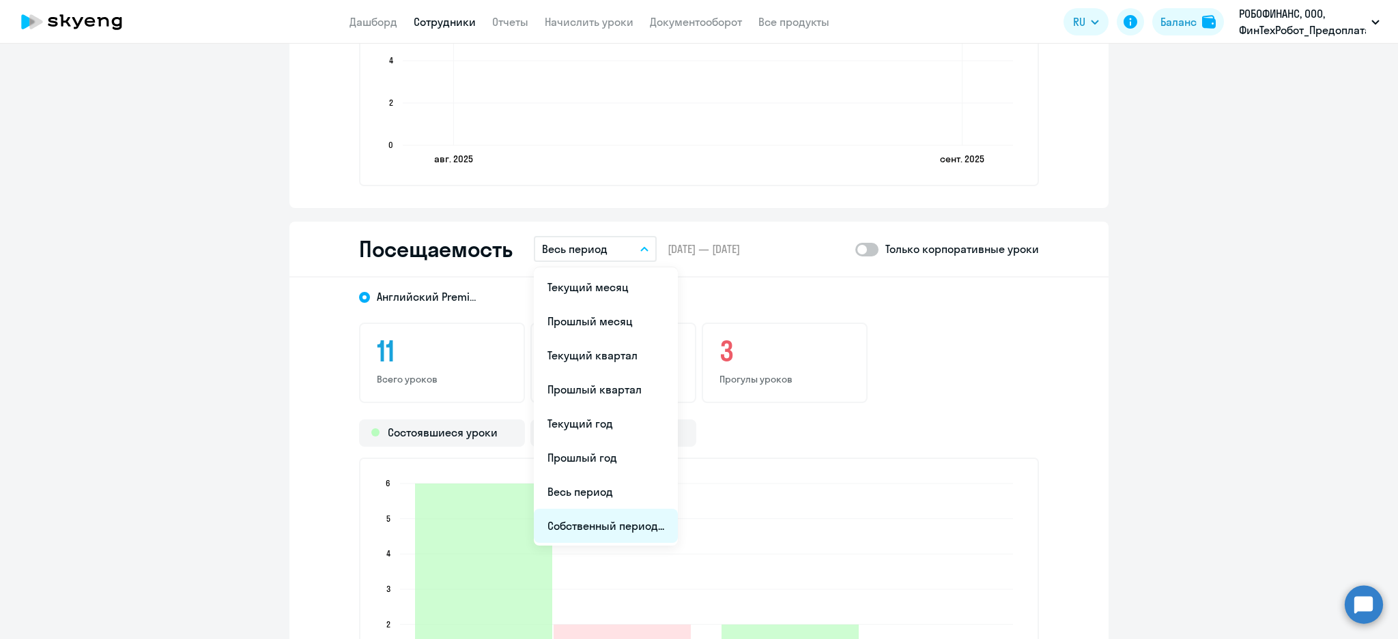
click at [626, 523] on li "Собственный период..." at bounding box center [606, 526] width 144 height 34
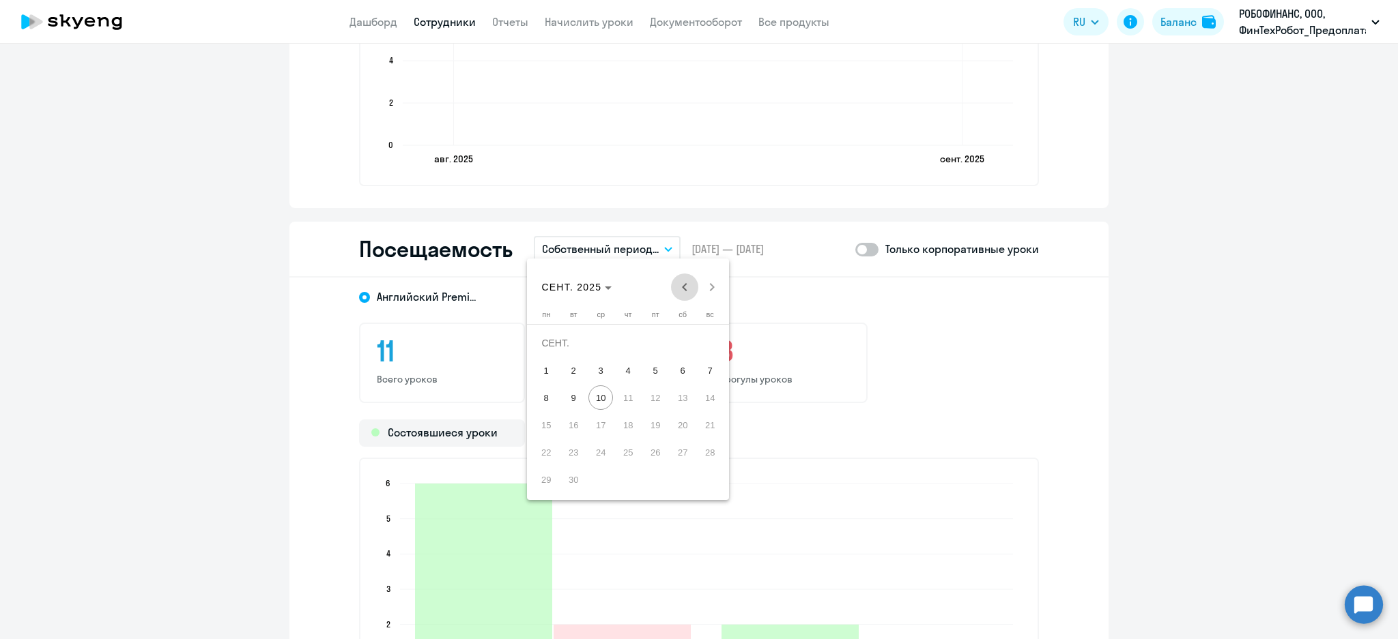
click at [683, 285] on span "Previous month" at bounding box center [684, 287] width 27 height 27
click at [683, 285] on div "АВГ. 2025 АВГ. 2025" at bounding box center [627, 287] width 195 height 27
click at [682, 290] on div "АВГ. 2025 АВГ. 2025" at bounding box center [627, 287] width 195 height 27
click at [685, 287] on div "АВГ. 2025 АВГ. 2025" at bounding box center [627, 287] width 195 height 27
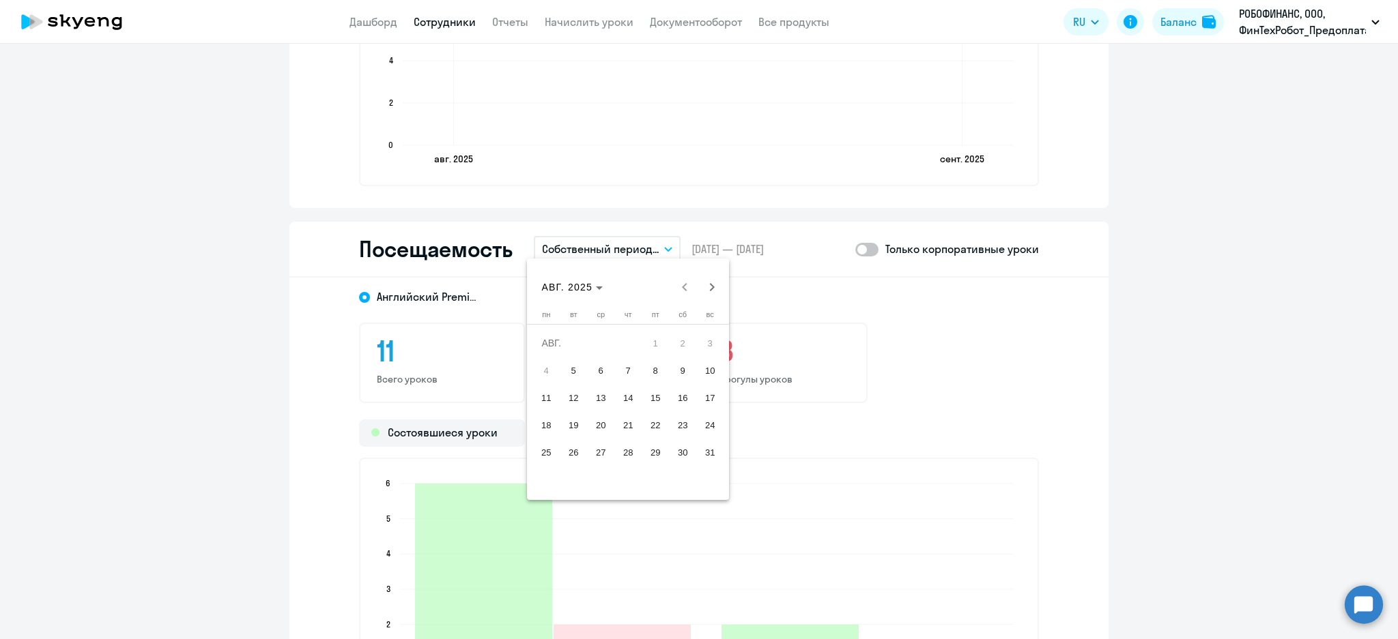
click at [690, 293] on div "АВГ. 2025 АВГ. 2025" at bounding box center [627, 287] width 195 height 27
click at [857, 319] on div at bounding box center [699, 319] width 1398 height 639
click at [608, 244] on button "Весь период" at bounding box center [595, 249] width 123 height 26
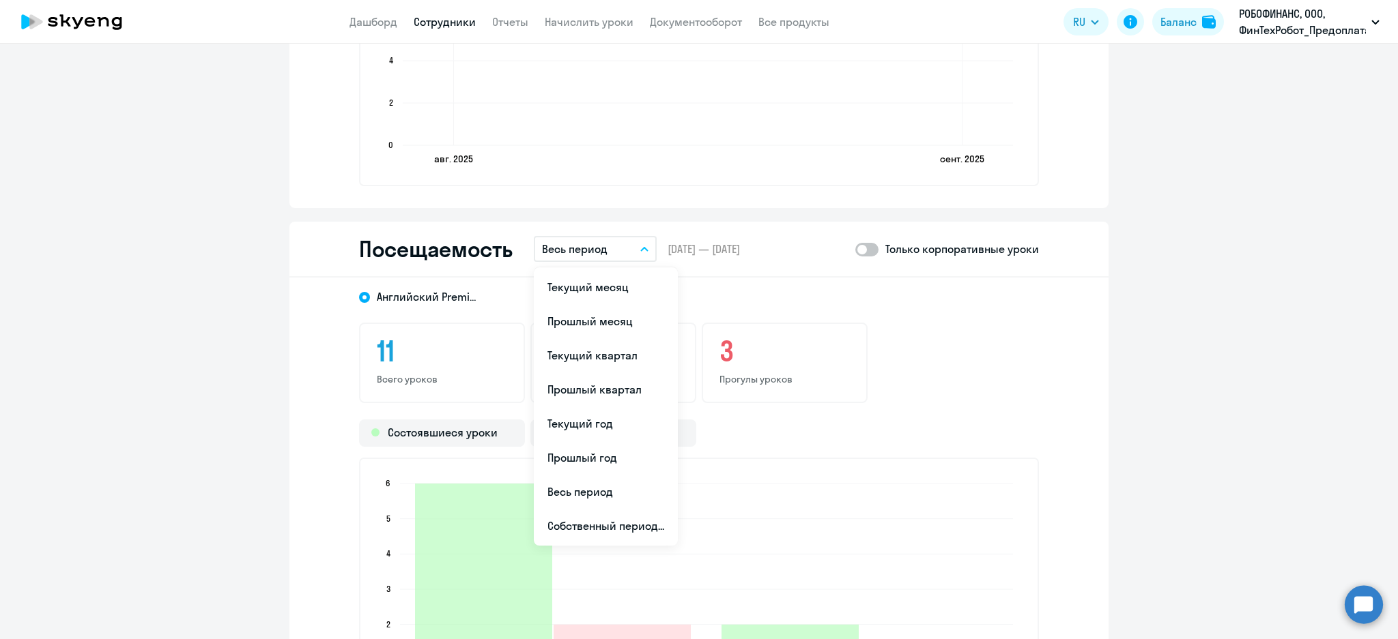
click at [875, 292] on div "Английский Premium" at bounding box center [686, 292] width 704 height 25
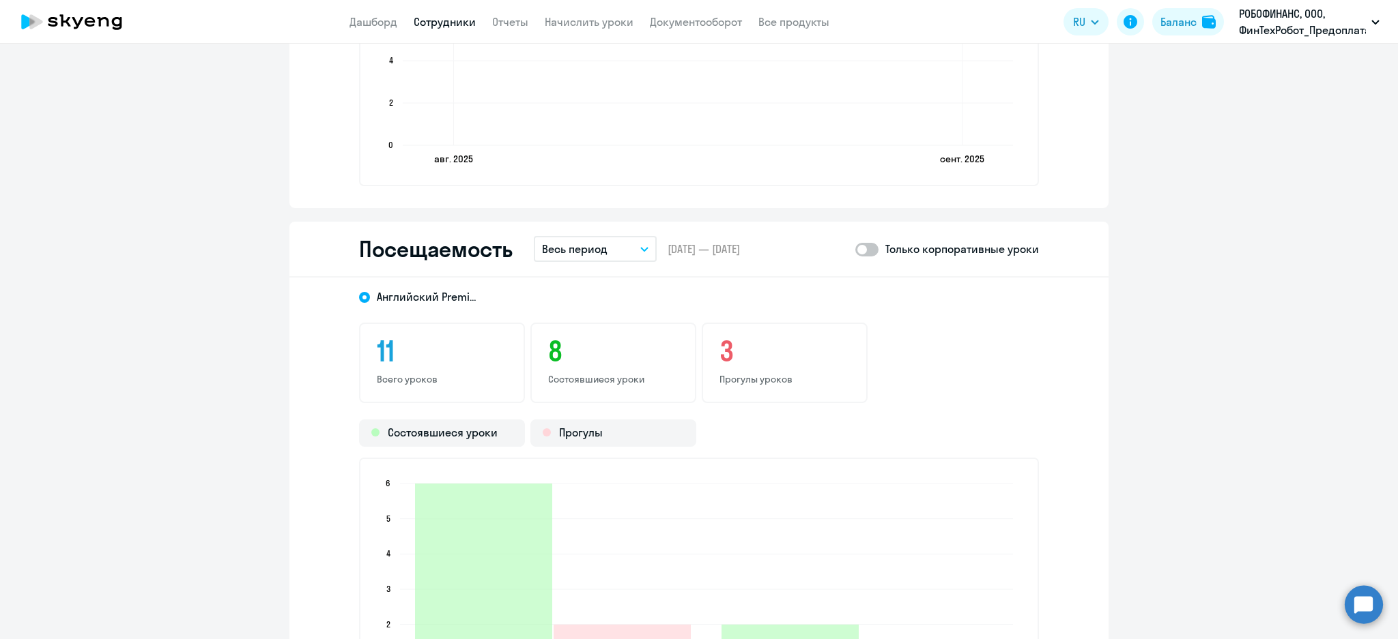
click at [871, 251] on span at bounding box center [866, 250] width 23 height 14
click at [855, 250] on input "checkbox" at bounding box center [854, 249] width 1 height 1
checkbox input "true"
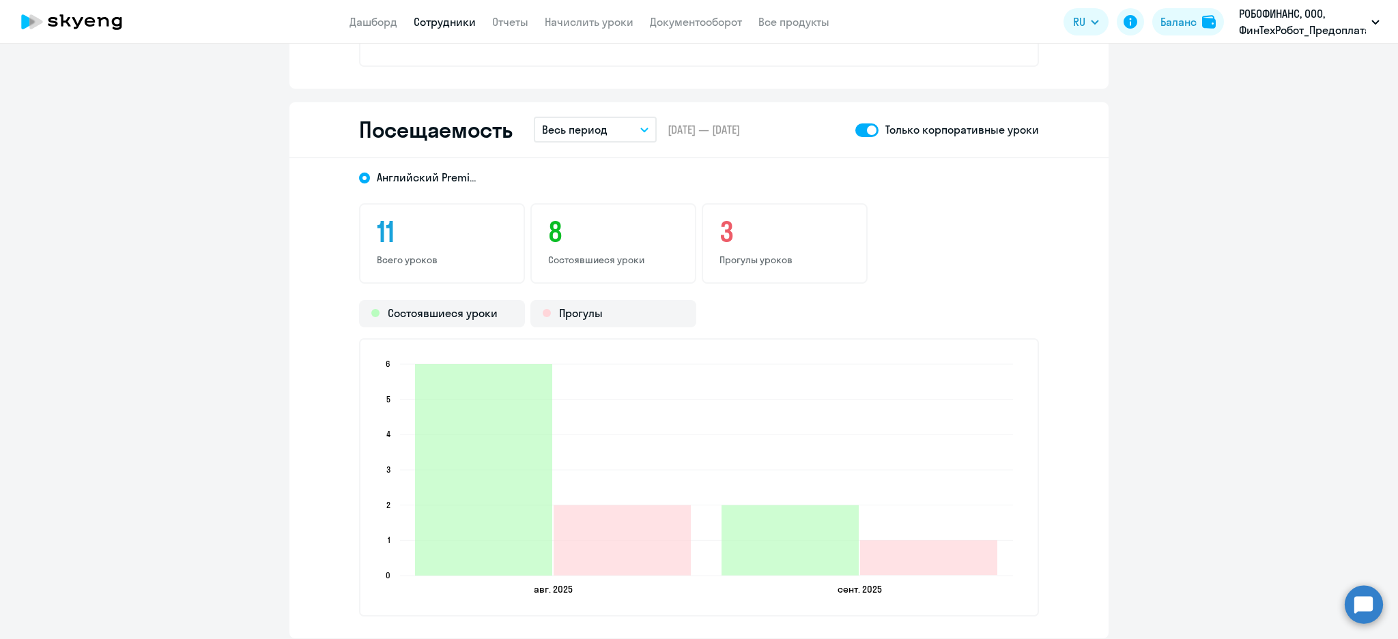
scroll to position [1638, 0]
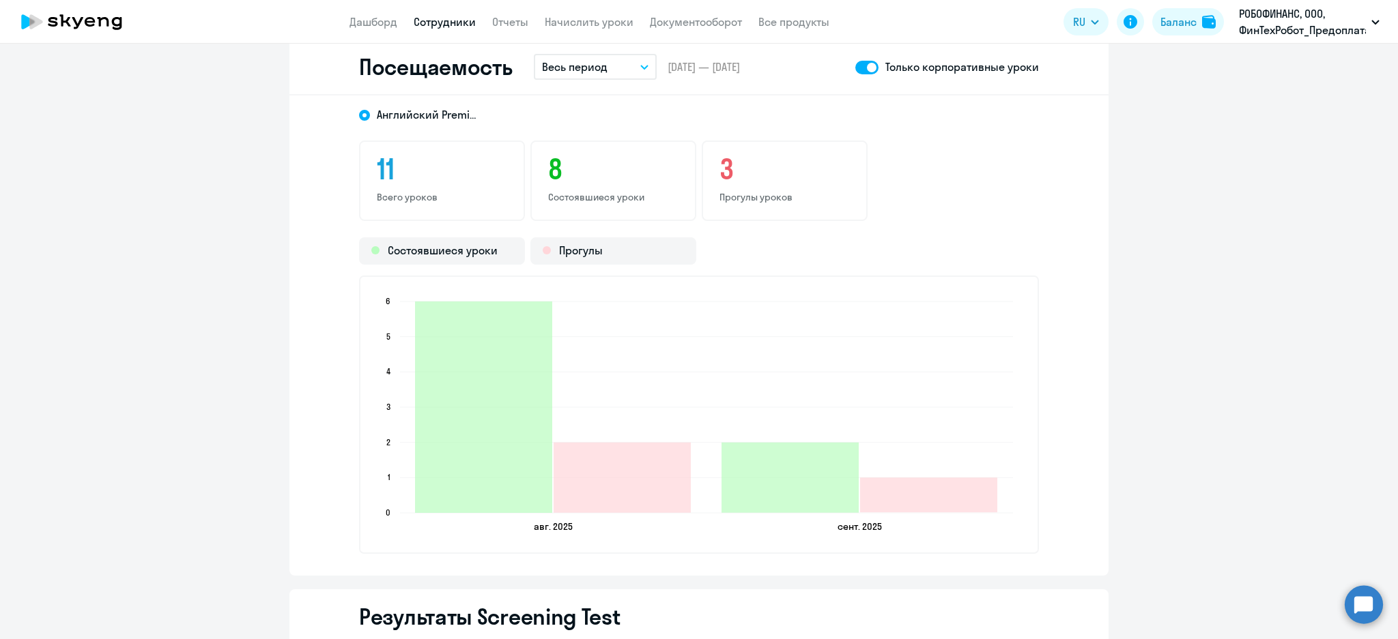
click at [617, 67] on button "Весь период" at bounding box center [595, 67] width 123 height 26
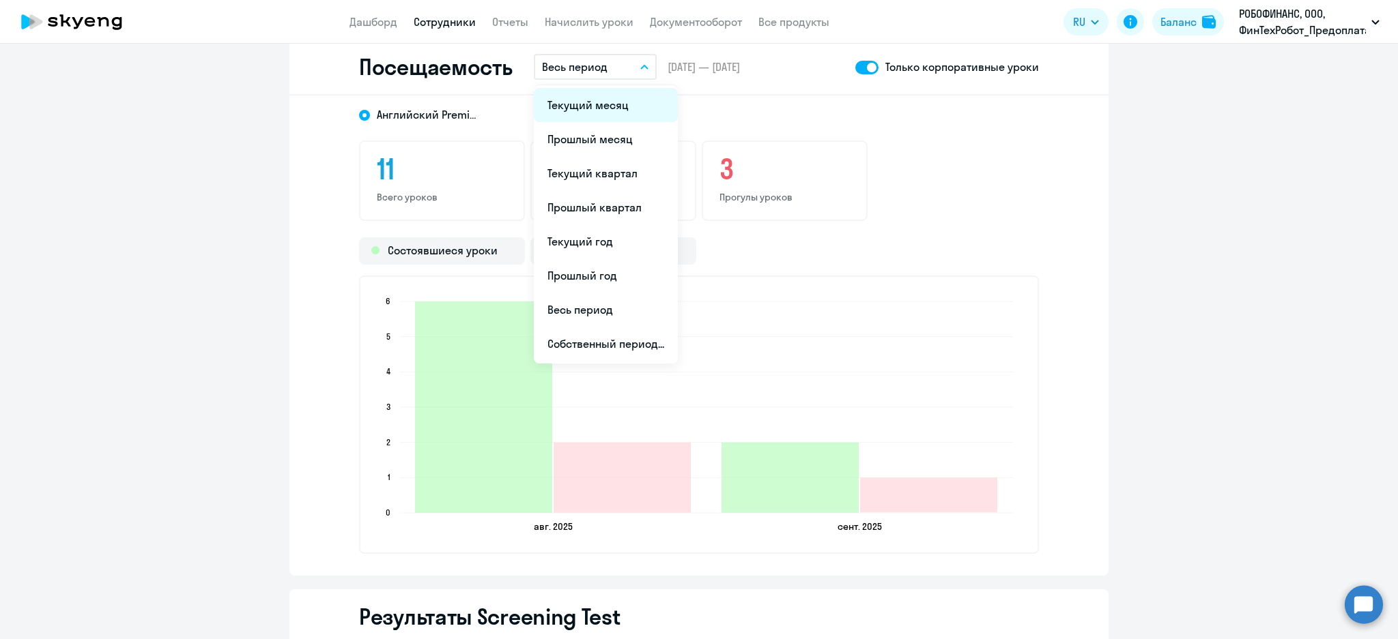
click at [601, 100] on li "Текущий месяц" at bounding box center [606, 105] width 144 height 34
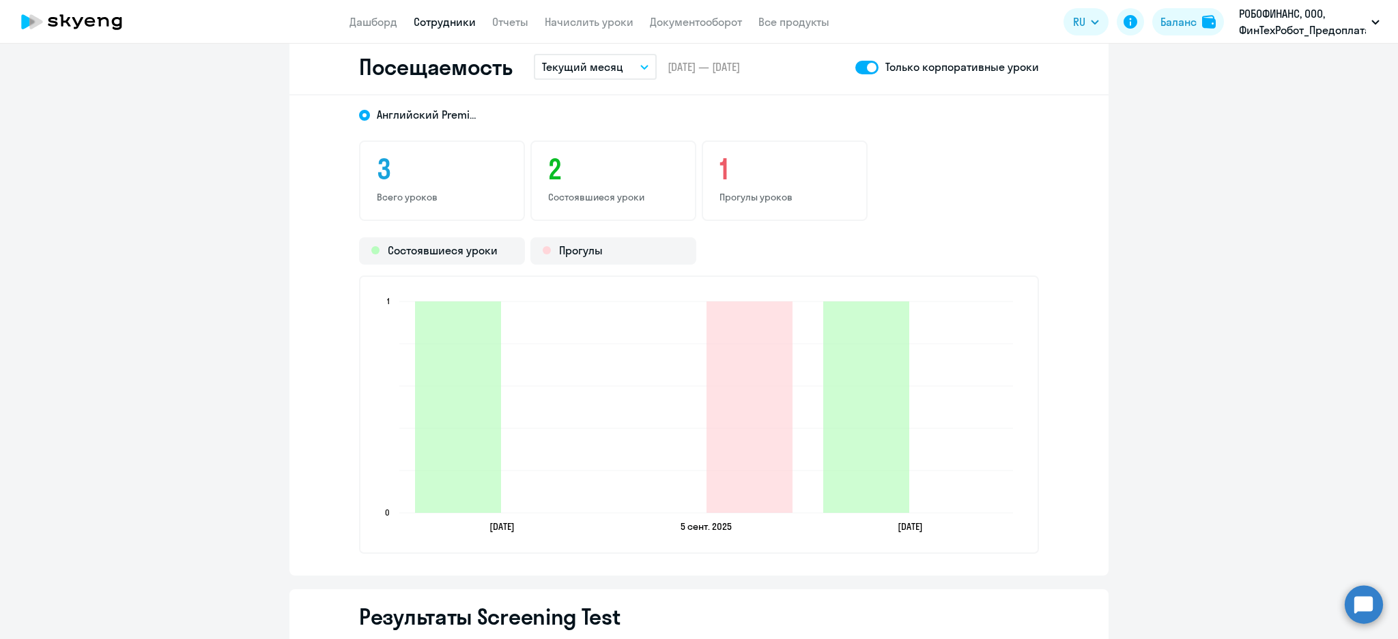
click at [630, 66] on button "Текущий месяц" at bounding box center [595, 67] width 123 height 26
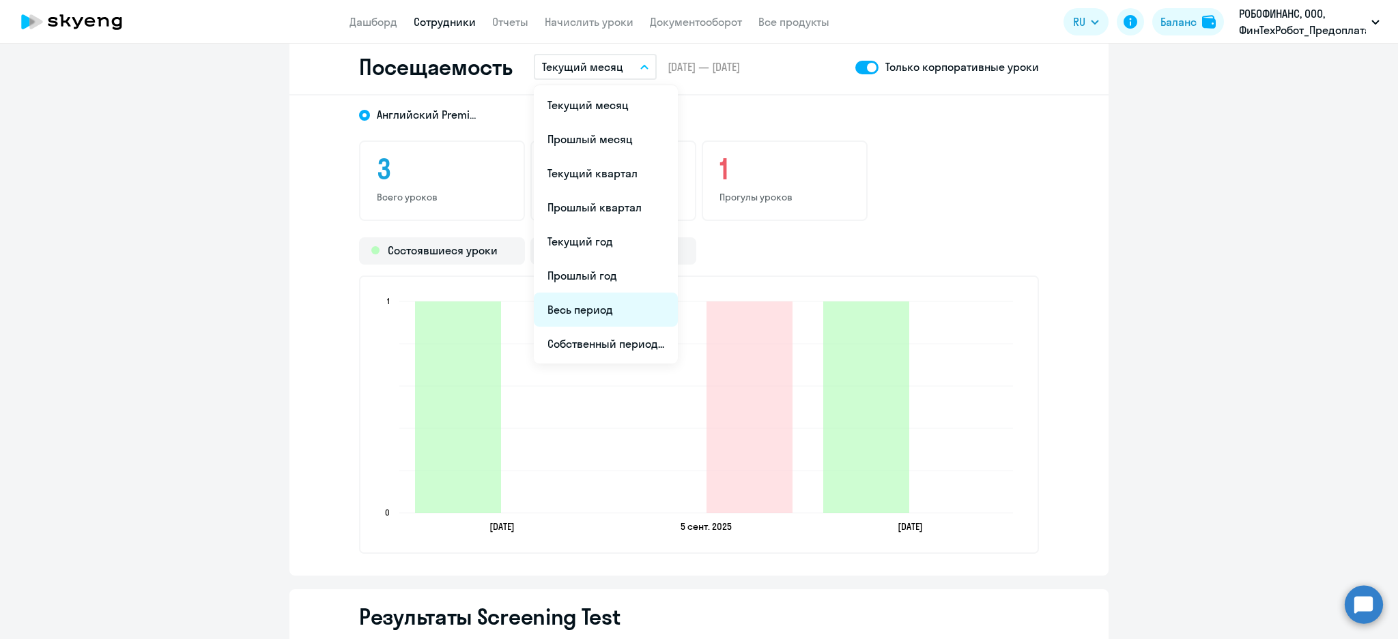
click at [625, 296] on li "Весь период" at bounding box center [606, 310] width 144 height 34
